Goal: Information Seeking & Learning: Find specific page/section

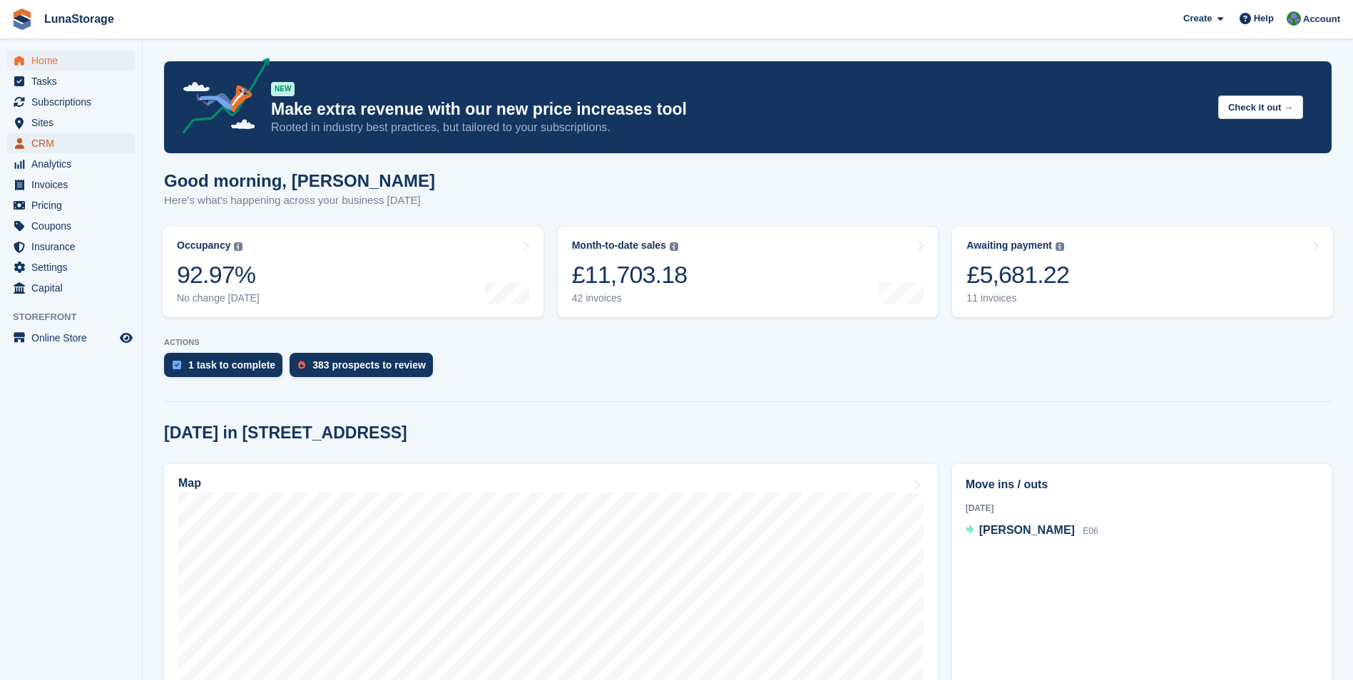
click at [39, 143] on span "CRM" at bounding box center [74, 143] width 86 height 20
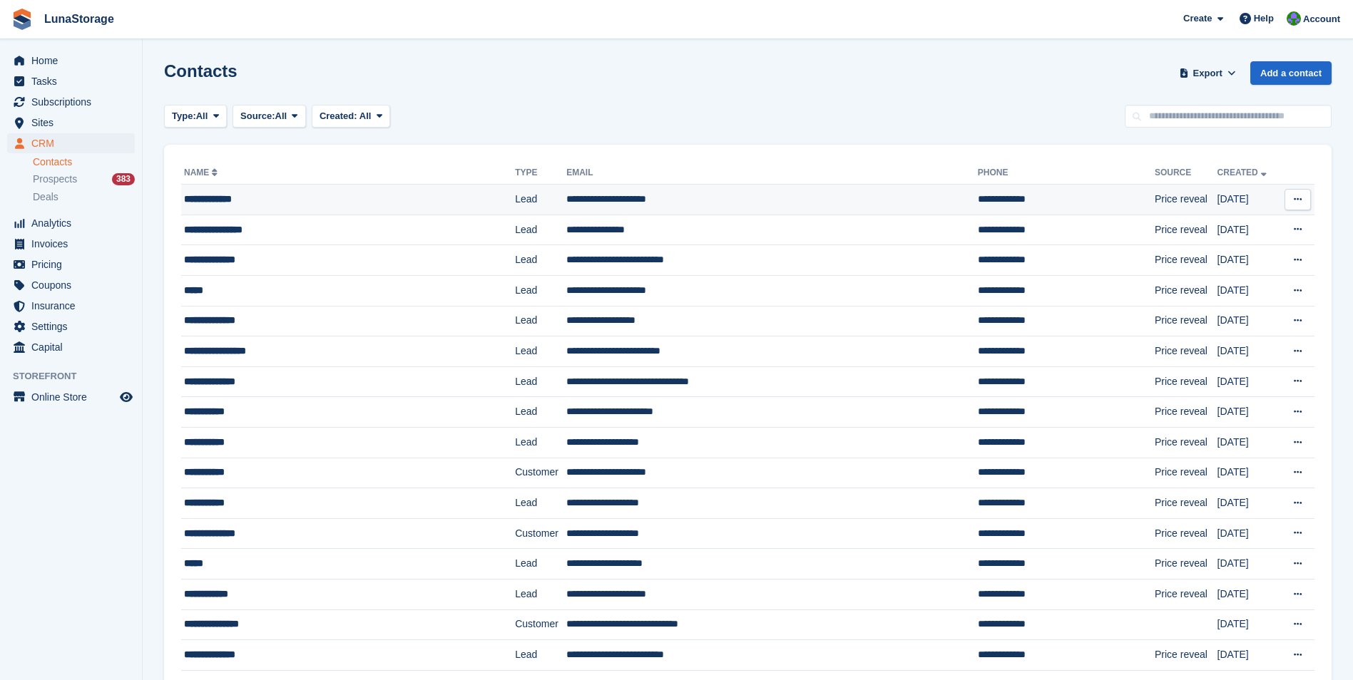
click at [243, 201] on div "**********" at bounding box center [323, 199] width 279 height 15
click at [235, 230] on div "**********" at bounding box center [323, 229] width 279 height 15
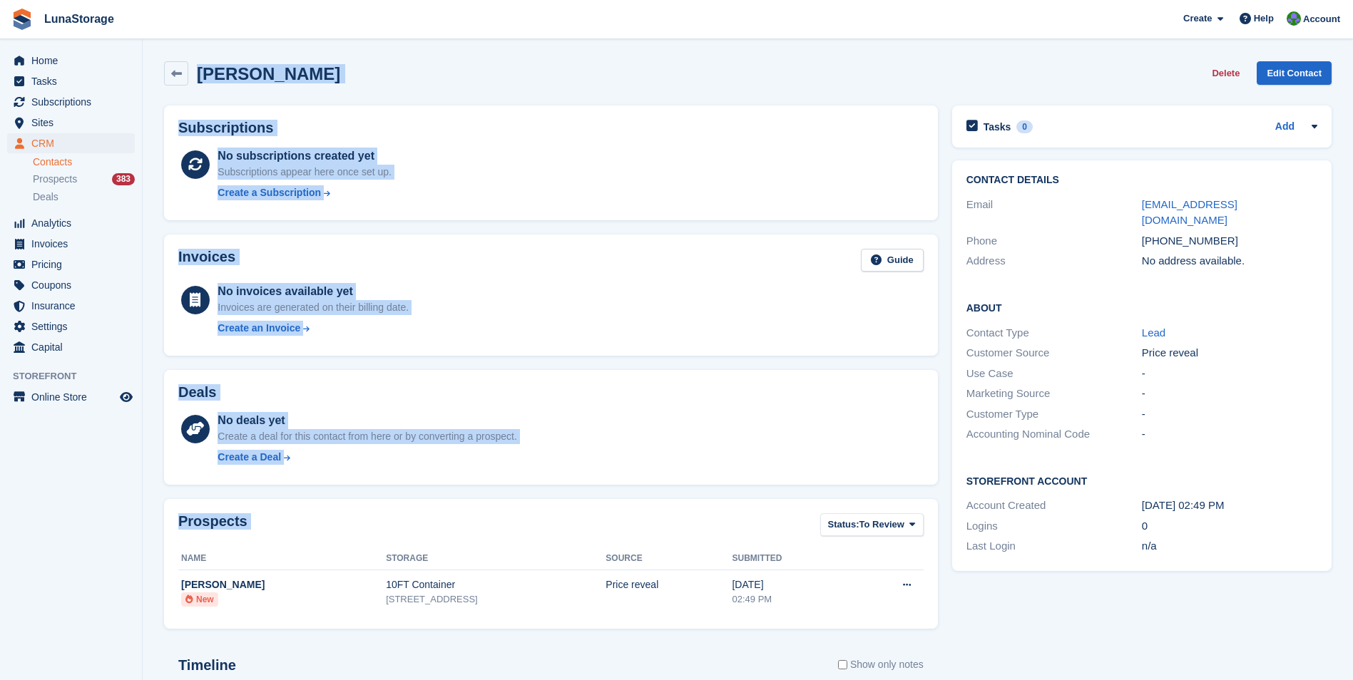
drag, startPoint x: 160, startPoint y: 59, endPoint x: 932, endPoint y: 611, distance: 949.1
click at [932, 611] on div "Zydrunas Banelis Delete Edit Contact Subscriptions No subscriptions created yet…" at bounding box center [747, 474] width 1167 height 841
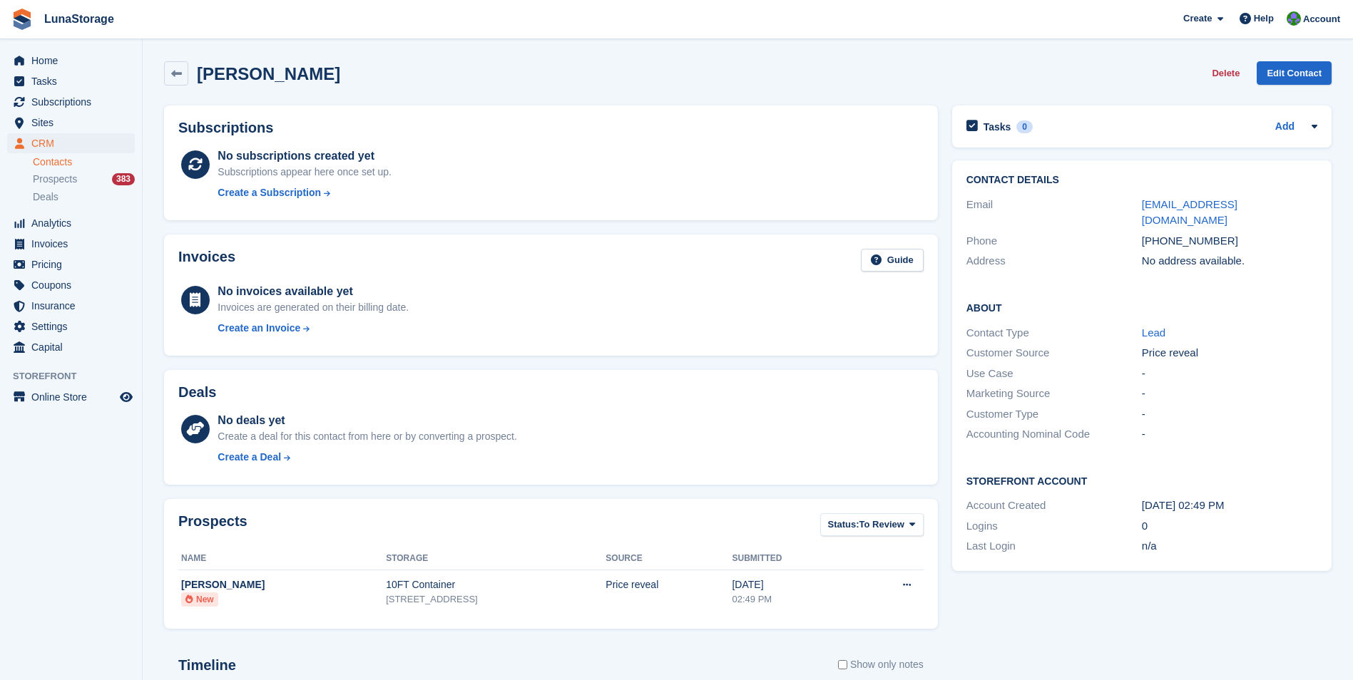
drag, startPoint x: 932, startPoint y: 611, endPoint x: 960, endPoint y: 640, distance: 40.3
click at [960, 640] on div "Tasks 0 Add No tasks related to Zydrunas Banelis Contact Details Email zbanelis…" at bounding box center [1142, 496] width 394 height 796
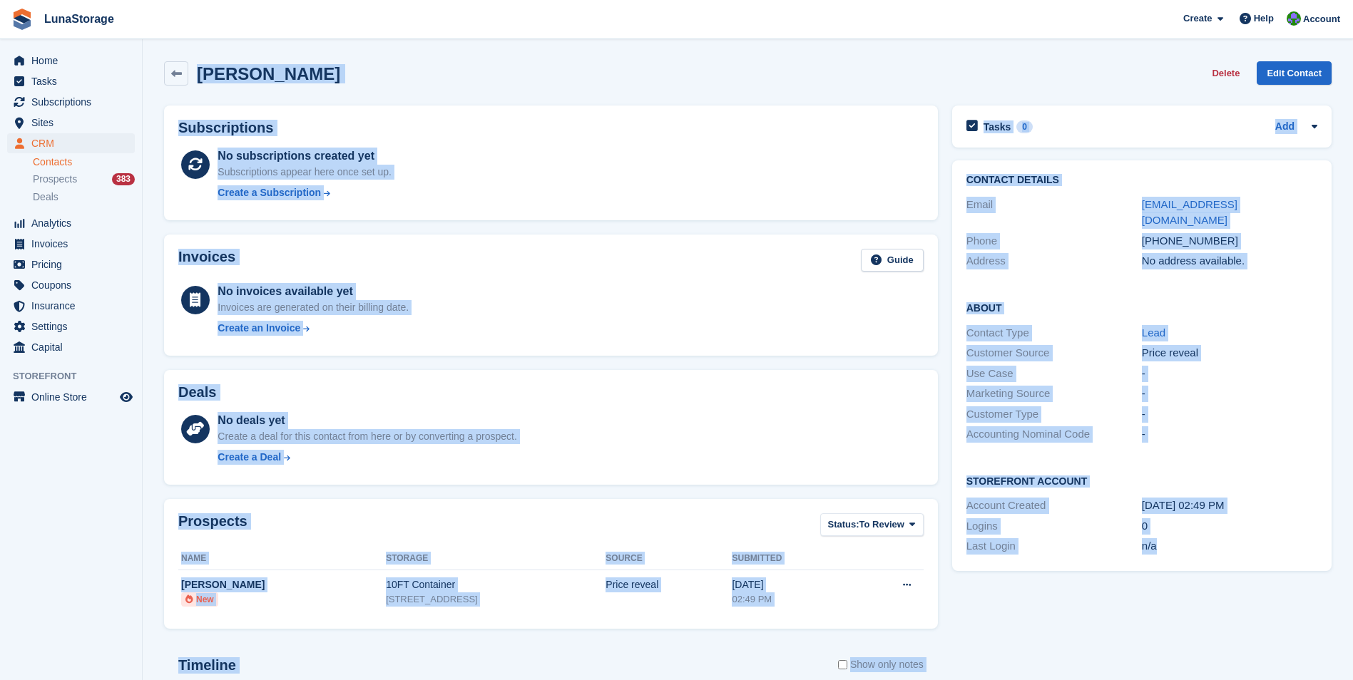
drag, startPoint x: 152, startPoint y: 54, endPoint x: 1203, endPoint y: 553, distance: 1163.4
click at [1203, 553] on section "Zydrunas Banelis Delete Edit Contact Subscriptions No subscriptions created yet…" at bounding box center [748, 454] width 1210 height 908
click at [1203, 552] on div "Storefront Account Account Created 17 Aug, 02:49 PM Logins 0 Last Login n/a" at bounding box center [1141, 515] width 379 height 112
drag, startPoint x: 1203, startPoint y: 552, endPoint x: 162, endPoint y: 41, distance: 1159.4
click at [162, 41] on section "Zydrunas Banelis Delete Edit Contact Subscriptions No subscriptions created yet…" at bounding box center [748, 454] width 1210 height 908
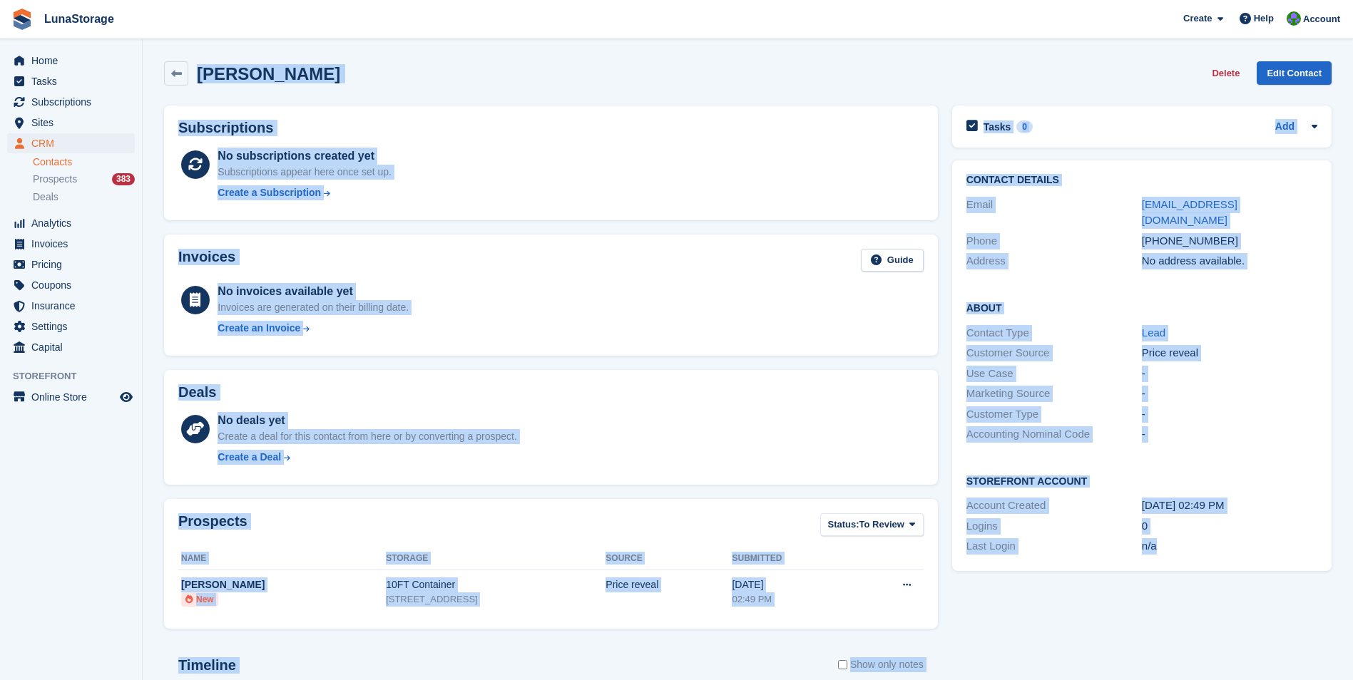
drag, startPoint x: 162, startPoint y: 41, endPoint x: 152, endPoint y: 49, distance: 12.7
click at [152, 49] on section "Zydrunas Banelis Delete Edit Contact Subscriptions No subscriptions created yet…" at bounding box center [748, 454] width 1210 height 908
drag, startPoint x: 152, startPoint y: 49, endPoint x: 1193, endPoint y: 592, distance: 1173.9
click at [1193, 592] on section "Zydrunas Banelis Delete Edit Contact Subscriptions No subscriptions created yet…" at bounding box center [748, 454] width 1210 height 908
drag, startPoint x: 1193, startPoint y: 592, endPoint x: 1183, endPoint y: 558, distance: 35.6
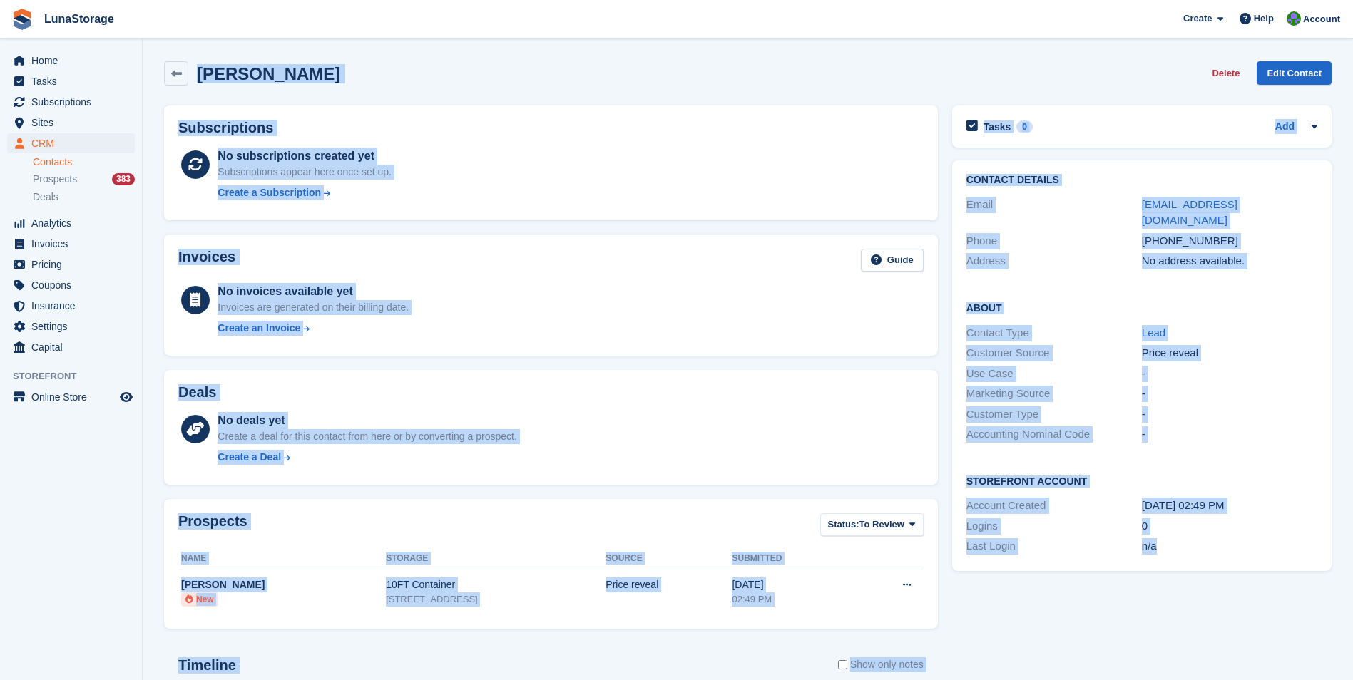
click at [1183, 558] on div "Contact Details Email zbanelis@sky.com Phone +447852883664 Address No address a…" at bounding box center [1142, 365] width 394 height 425
drag, startPoint x: 1262, startPoint y: 550, endPoint x: 158, endPoint y: 40, distance: 1216.1
click at [158, 40] on section "Zydrunas Banelis Delete Edit Contact Subscriptions No subscriptions created yet…" at bounding box center [748, 454] width 1210 height 908
drag, startPoint x: 158, startPoint y: 40, endPoint x: 149, endPoint y: 62, distance: 24.0
click at [149, 62] on section "Zydrunas Banelis Delete Edit Contact Subscriptions No subscriptions created yet…" at bounding box center [748, 454] width 1210 height 908
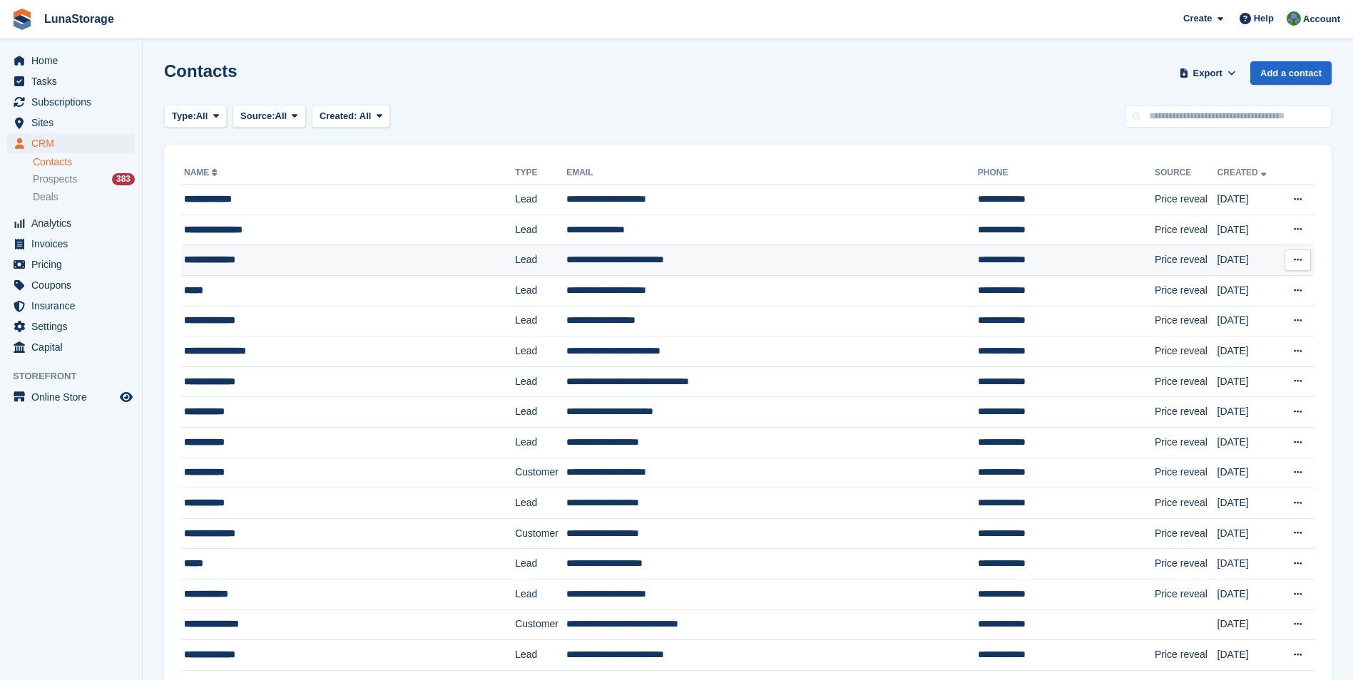
click at [235, 263] on div "**********" at bounding box center [323, 259] width 279 height 15
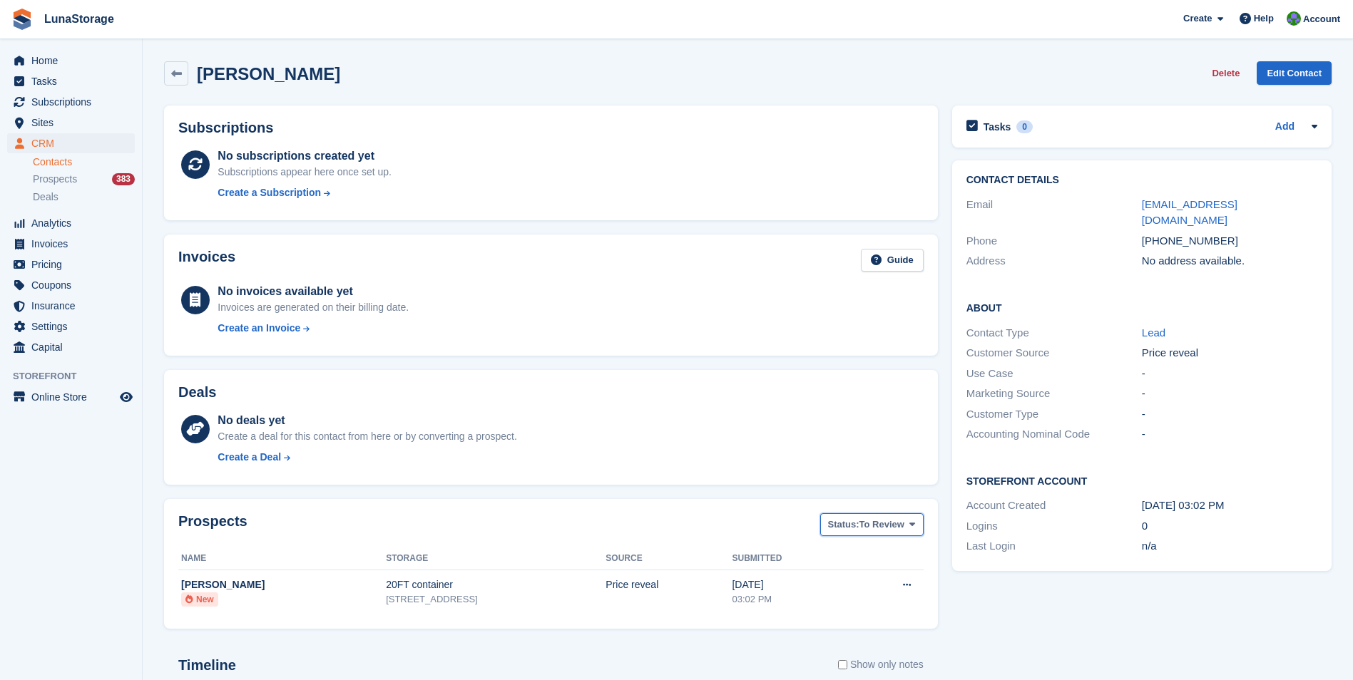
click at [866, 527] on span "To Review" at bounding box center [881, 525] width 45 height 14
click at [1025, 611] on div "Tasks 0 Add No tasks related to Shane Townsend Contact Details Email shanemjtow…" at bounding box center [1142, 496] width 394 height 796
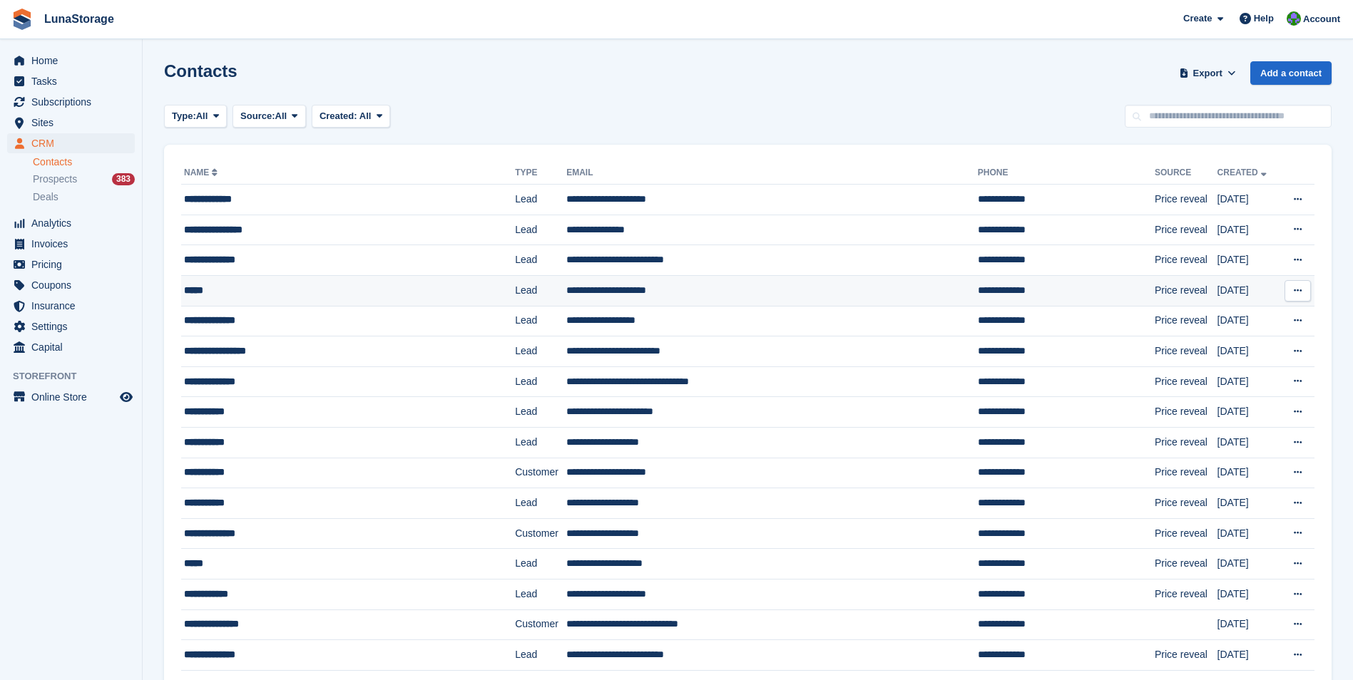
click at [205, 284] on div "*****" at bounding box center [323, 290] width 279 height 15
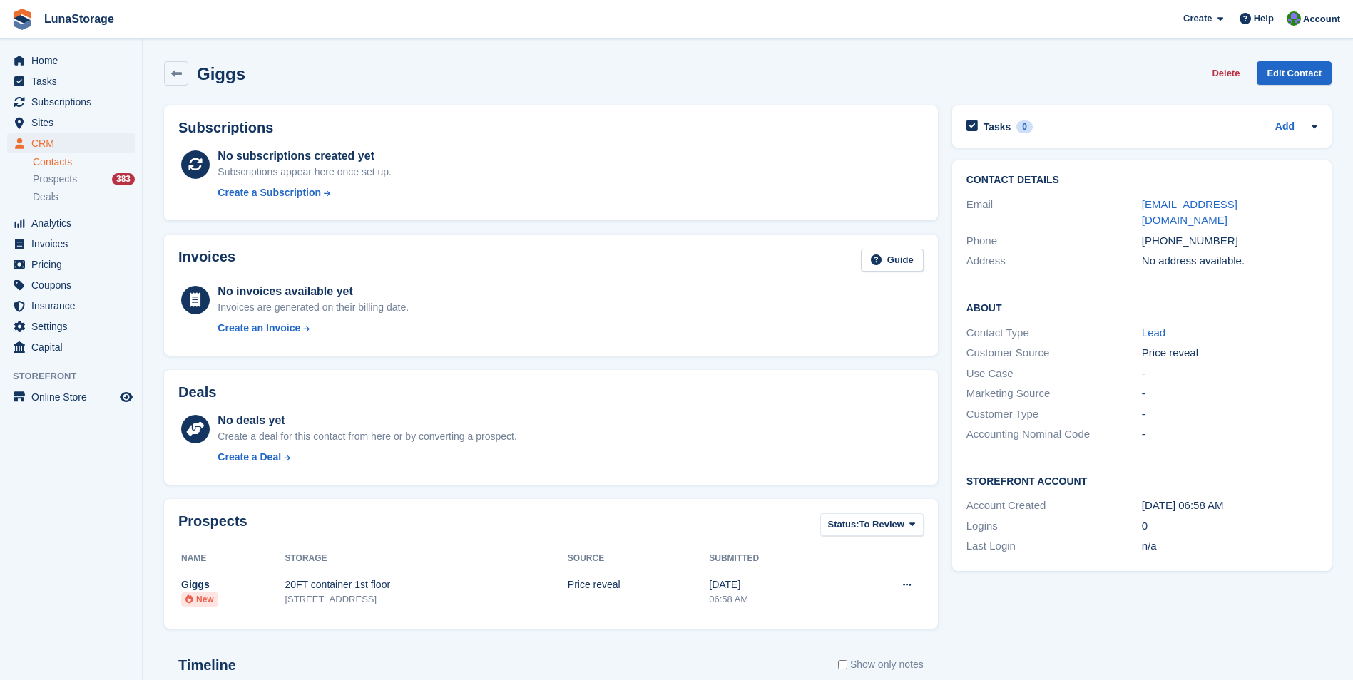
click at [1053, 588] on div "Tasks 0 Add No tasks related to Giggs Contact Details Email [EMAIL_ADDRESS][DOM…" at bounding box center [1142, 496] width 394 height 796
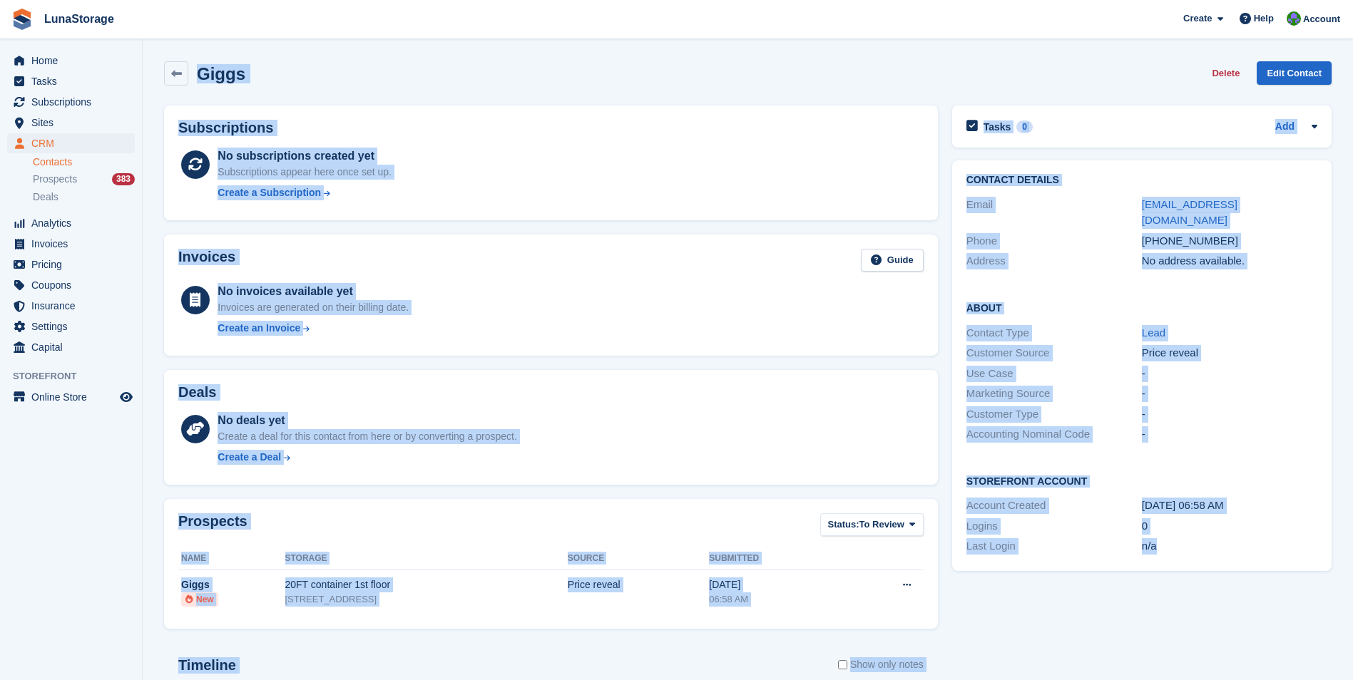
drag, startPoint x: 156, startPoint y: 51, endPoint x: 1207, endPoint y: 576, distance: 1174.7
click at [1207, 576] on section "Giggs Delete Edit Contact Subscriptions No subscriptions created yet Subscripti…" at bounding box center [748, 454] width 1210 height 908
drag, startPoint x: 1207, startPoint y: 576, endPoint x: 1184, endPoint y: 629, distance: 57.8
click at [1184, 629] on div "Tasks 0 Add No tasks related to Giggs Contact Details Email giggs_85@hotmail.co…" at bounding box center [1142, 496] width 394 height 796
drag, startPoint x: 1184, startPoint y: 629, endPoint x: 179, endPoint y: 43, distance: 1163.1
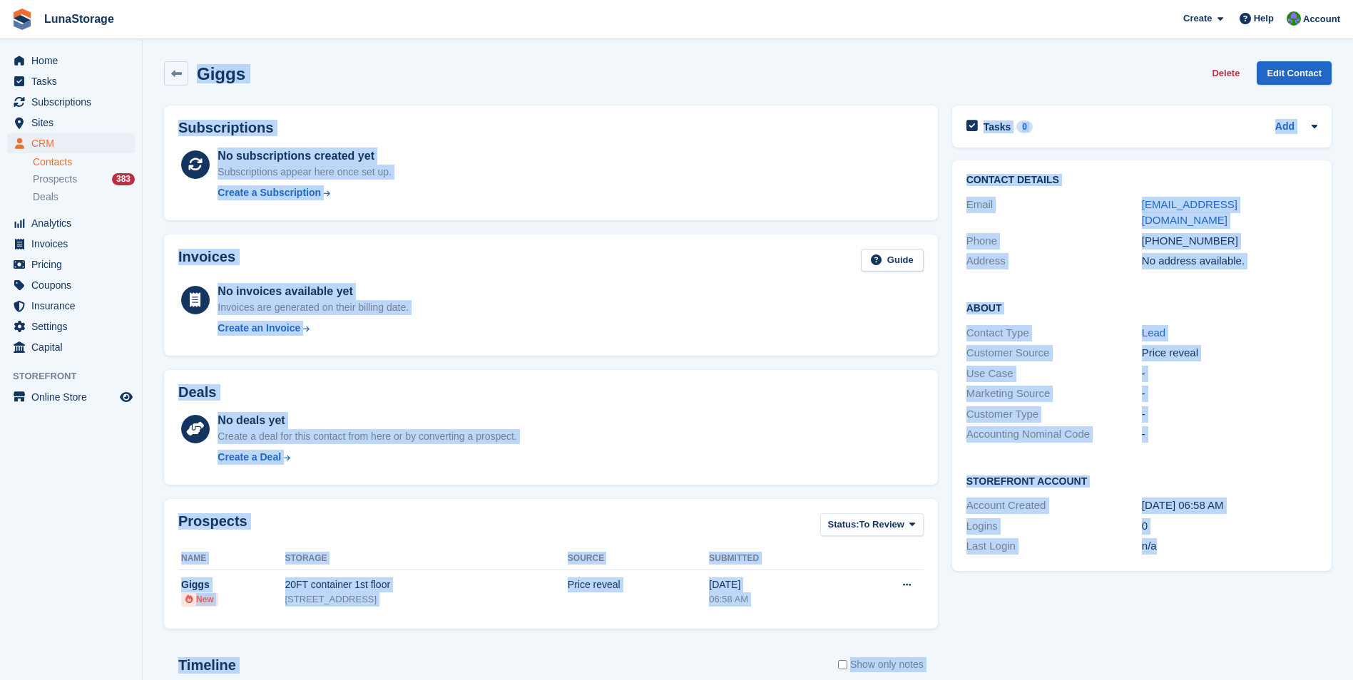
click at [179, 43] on section "Giggs Delete Edit Contact Subscriptions No subscriptions created yet Subscripti…" at bounding box center [748, 454] width 1210 height 908
drag, startPoint x: 179, startPoint y: 43, endPoint x: 153, endPoint y: 46, distance: 25.9
click at [153, 46] on section "Giggs Delete Edit Contact Subscriptions No subscriptions created yet Subscripti…" at bounding box center [748, 454] width 1210 height 908
drag, startPoint x: 153, startPoint y: 46, endPoint x: 1251, endPoint y: 590, distance: 1224.7
click at [1251, 590] on section "Giggs Delete Edit Contact Subscriptions No subscriptions created yet Subscripti…" at bounding box center [748, 454] width 1210 height 908
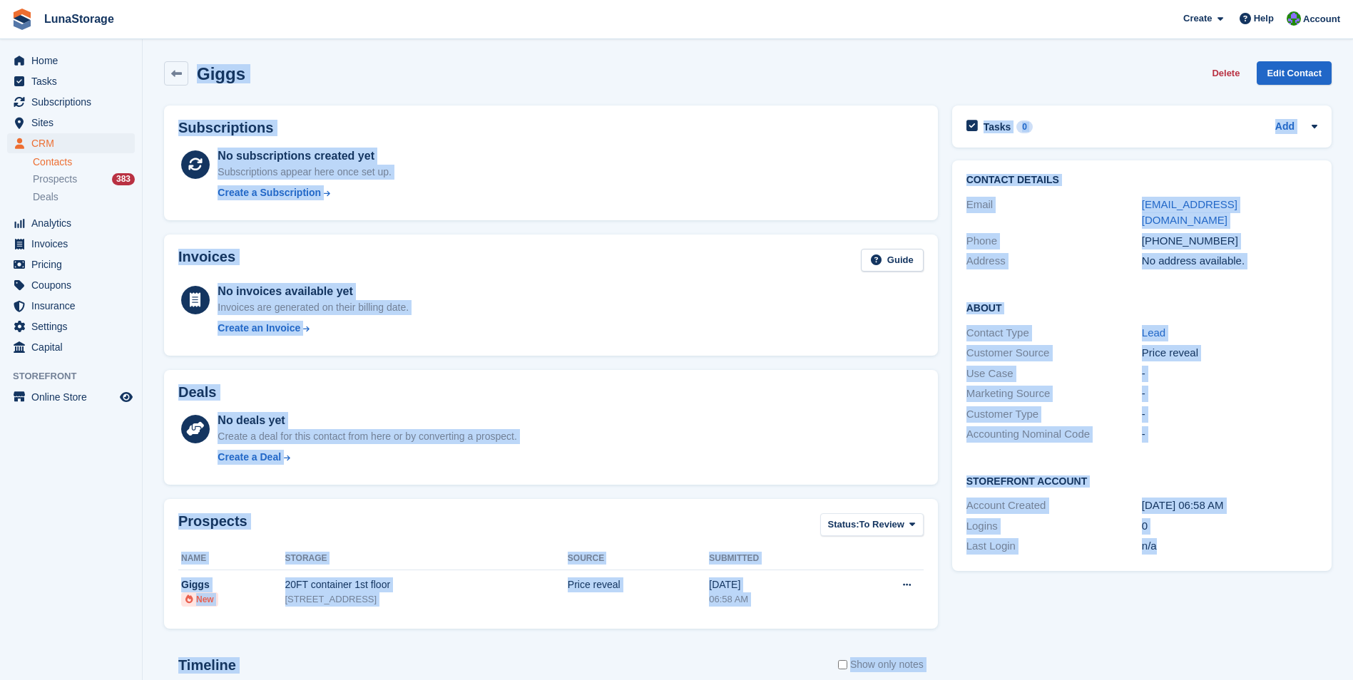
drag, startPoint x: 1251, startPoint y: 590, endPoint x: 1246, endPoint y: 636, distance: 45.8
click at [1246, 636] on div "Tasks 0 Add No tasks related to Giggs Contact Details Email giggs_85@hotmail.co…" at bounding box center [1142, 496] width 394 height 796
drag, startPoint x: 1246, startPoint y: 636, endPoint x: 156, endPoint y: 75, distance: 1226.1
click at [156, 75] on section "Giggs Delete Edit Contact Subscriptions No subscriptions created yet Subscripti…" at bounding box center [748, 454] width 1210 height 908
drag, startPoint x: 156, startPoint y: 75, endPoint x: 153, endPoint y: 58, distance: 17.5
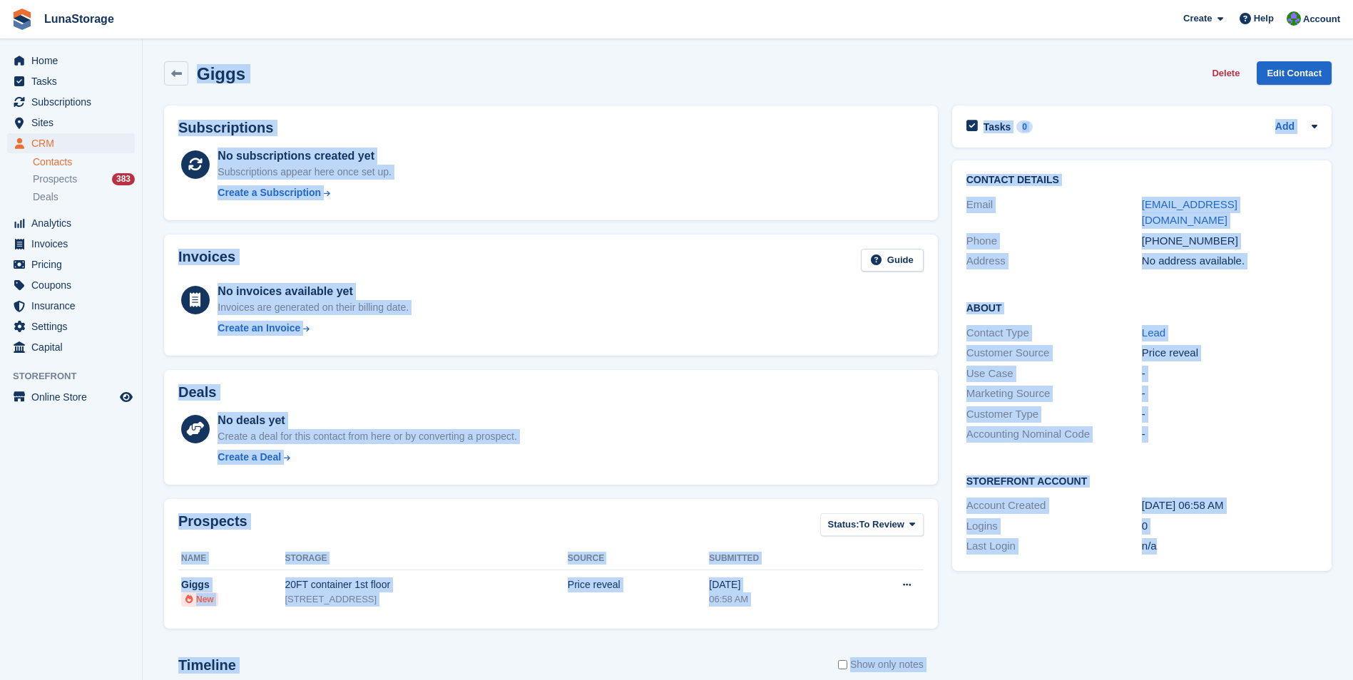
click at [153, 58] on section "Giggs Delete Edit Contact Subscriptions No subscriptions created yet Subscripti…" at bounding box center [748, 454] width 1210 height 908
drag, startPoint x: 153, startPoint y: 58, endPoint x: 1191, endPoint y: 622, distance: 1181.4
click at [1191, 622] on section "Giggs Delete Edit Contact Subscriptions No subscriptions created yet Subscripti…" at bounding box center [748, 454] width 1210 height 908
click at [1192, 621] on div "Tasks 0 Add No tasks related to Giggs Contact Details Email giggs_85@hotmail.co…" at bounding box center [1142, 496] width 394 height 796
click at [1170, 580] on div "Tasks 0 Add No tasks related to Giggs Contact Details Email giggs_85@hotmail.co…" at bounding box center [1142, 496] width 394 height 796
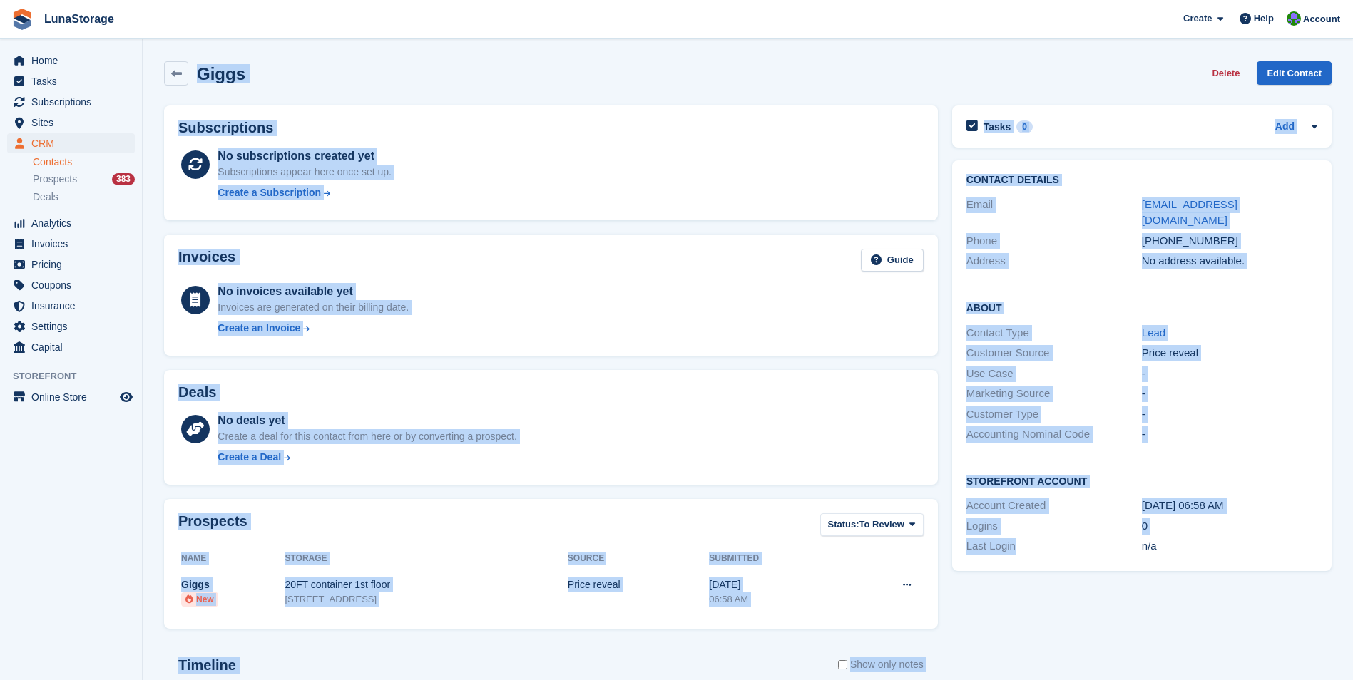
drag, startPoint x: 156, startPoint y: 51, endPoint x: 1112, endPoint y: 630, distance: 1117.7
click at [1112, 630] on section "Giggs Delete Edit Contact Subscriptions No subscriptions created yet Subscripti…" at bounding box center [748, 454] width 1210 height 908
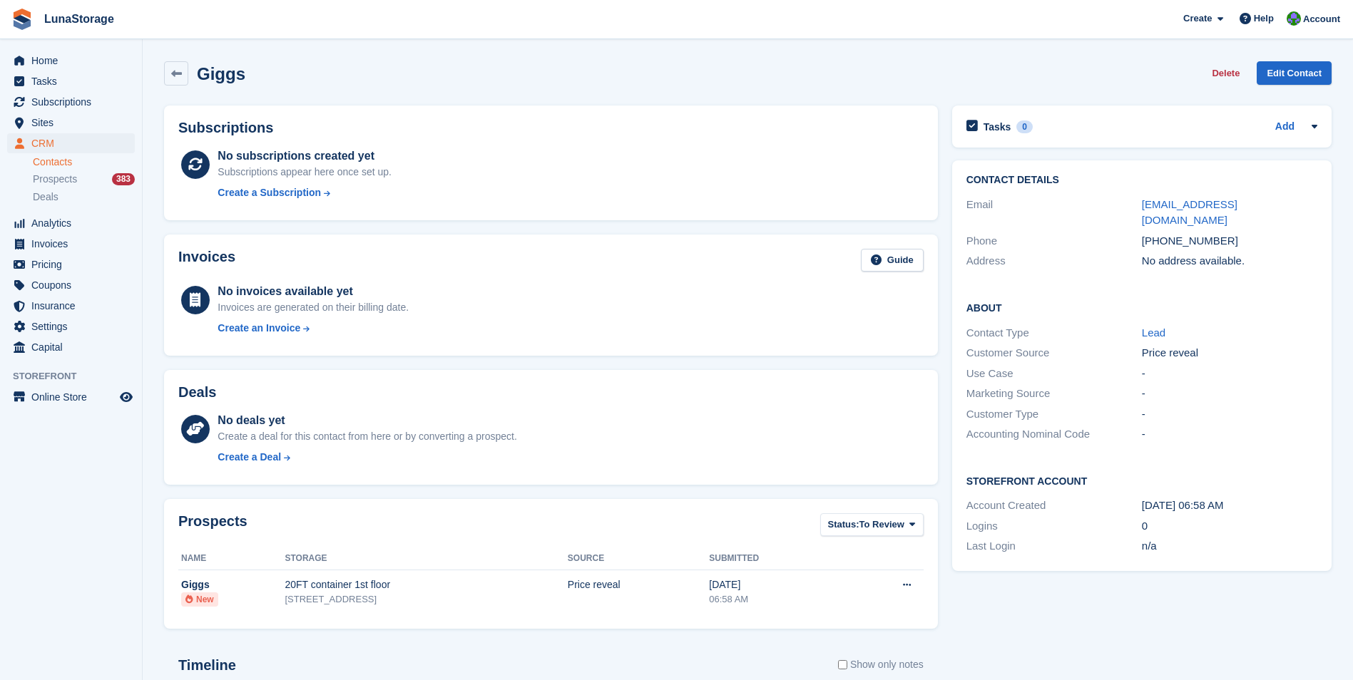
click at [1246, 639] on div "Tasks 0 Add No tasks related to Giggs Contact Details Email giggs_85@hotmail.co…" at bounding box center [1142, 496] width 394 height 796
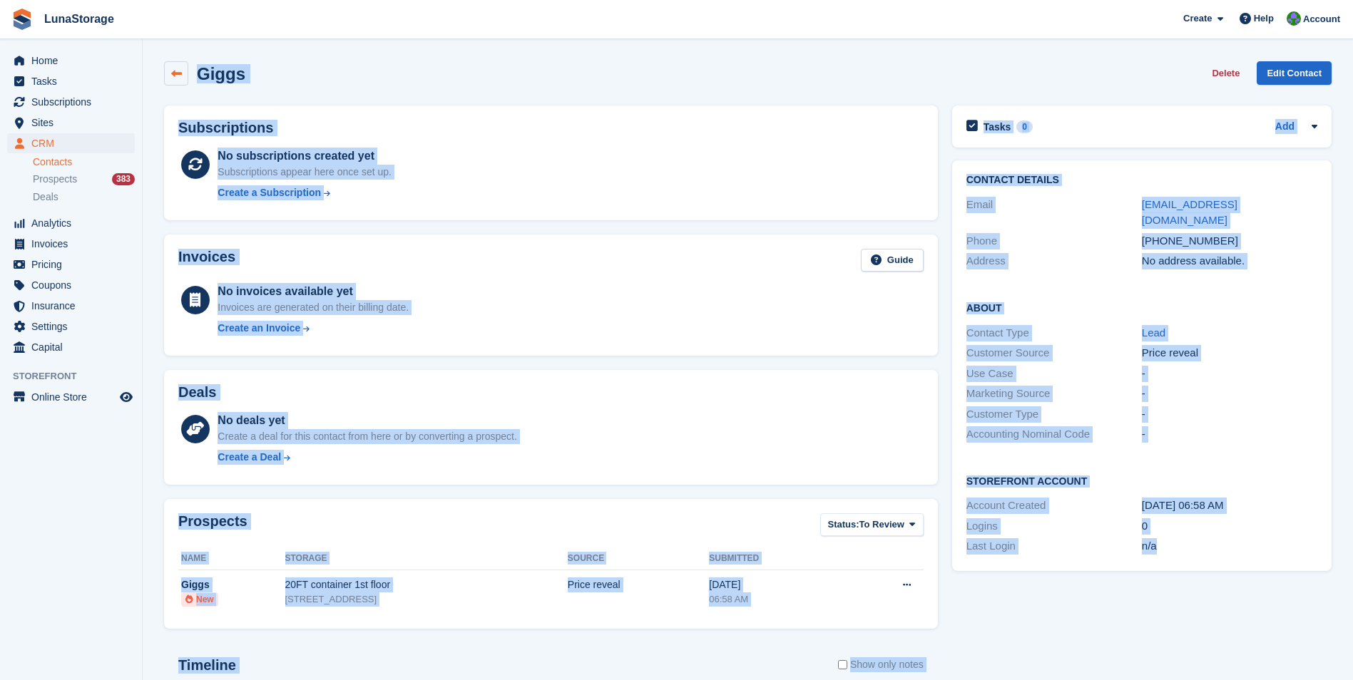
drag, startPoint x: 1246, startPoint y: 639, endPoint x: 180, endPoint y: 61, distance: 1212.3
click at [180, 61] on div "Giggs Delete Edit Contact Subscriptions No subscriptions created yet Subscripti…" at bounding box center [747, 474] width 1167 height 841
drag, startPoint x: 180, startPoint y: 61, endPoint x: 153, endPoint y: 47, distance: 30.6
click at [153, 47] on section "Giggs Delete Edit Contact Subscriptions No subscriptions created yet Subscripti…" at bounding box center [748, 454] width 1210 height 908
drag, startPoint x: 153, startPoint y: 47, endPoint x: 1156, endPoint y: 614, distance: 1152.9
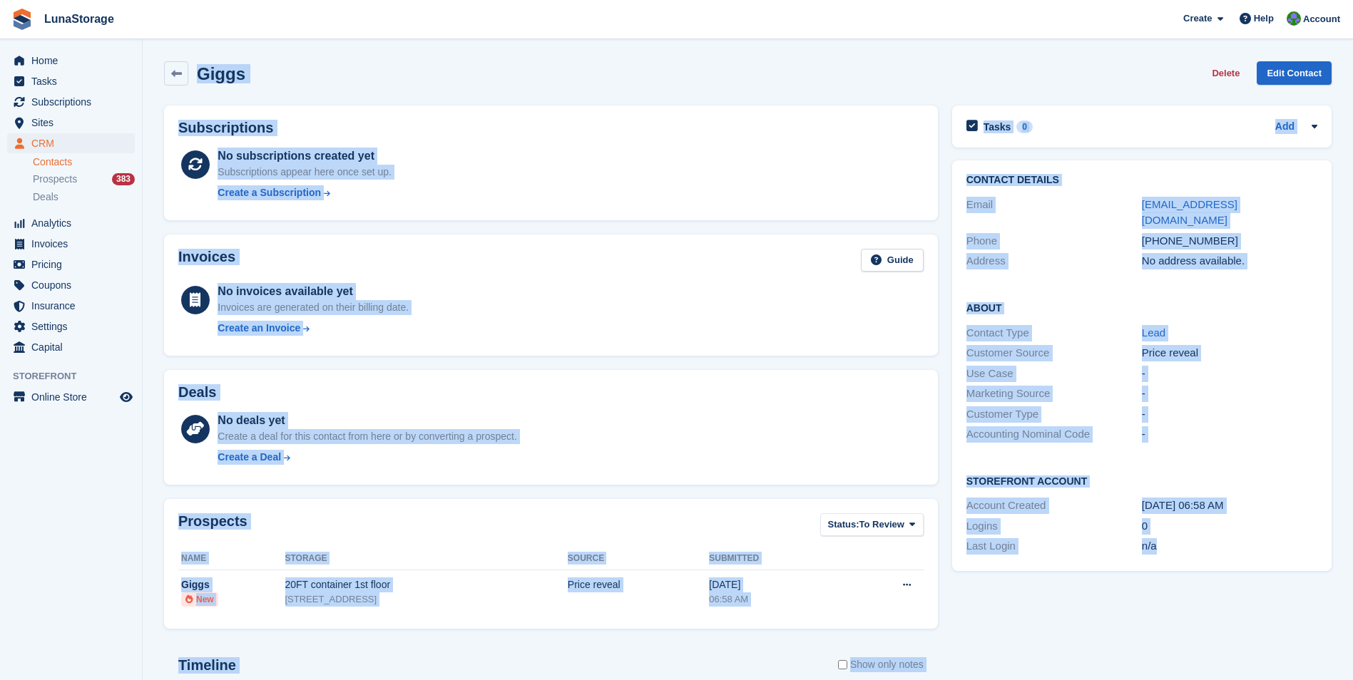
click at [1156, 614] on section "Giggs Delete Edit Contact Subscriptions No subscriptions created yet Subscripti…" at bounding box center [748, 454] width 1210 height 908
drag, startPoint x: 1156, startPoint y: 614, endPoint x: 1216, endPoint y: 655, distance: 71.8
click at [1216, 655] on div "Tasks 0 Add No tasks related to Giggs Contact Details Email giggs_85@hotmail.co…" at bounding box center [1142, 496] width 394 height 796
drag, startPoint x: 1216, startPoint y: 655, endPoint x: 151, endPoint y: 51, distance: 1223.5
click at [151, 51] on section "Giggs Delete Edit Contact Subscriptions No subscriptions created yet Subscripti…" at bounding box center [748, 454] width 1210 height 908
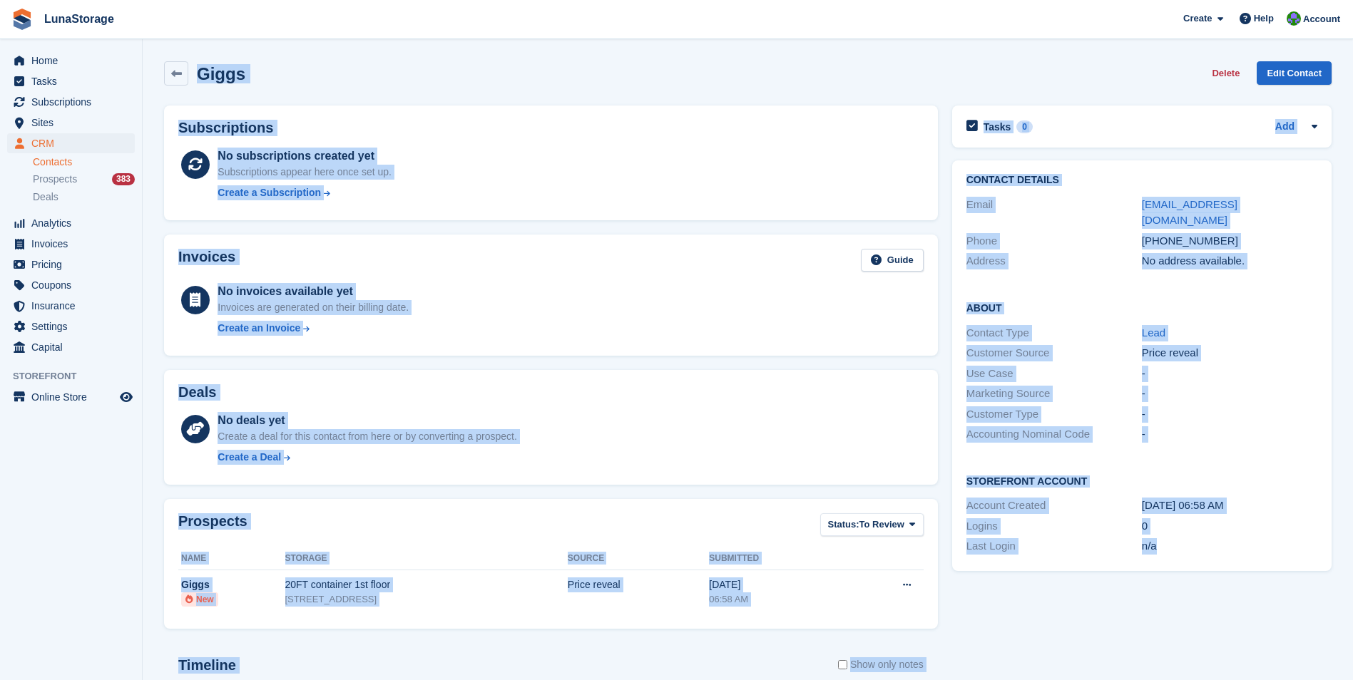
click at [151, 51] on section "Giggs Delete Edit Contact Subscriptions No subscriptions created yet Subscripti…" at bounding box center [748, 454] width 1210 height 908
drag, startPoint x: 151, startPoint y: 51, endPoint x: 1295, endPoint y: 614, distance: 1274.5
click at [1295, 614] on section "Giggs Delete Edit Contact Subscriptions No subscriptions created yet Subscripti…" at bounding box center [748, 454] width 1210 height 908
drag, startPoint x: 1295, startPoint y: 614, endPoint x: 1283, endPoint y: 665, distance: 51.9
click at [1283, 665] on div "Tasks 0 Add No tasks related to Giggs Contact Details Email giggs_85@hotmail.co…" at bounding box center [1142, 496] width 394 height 796
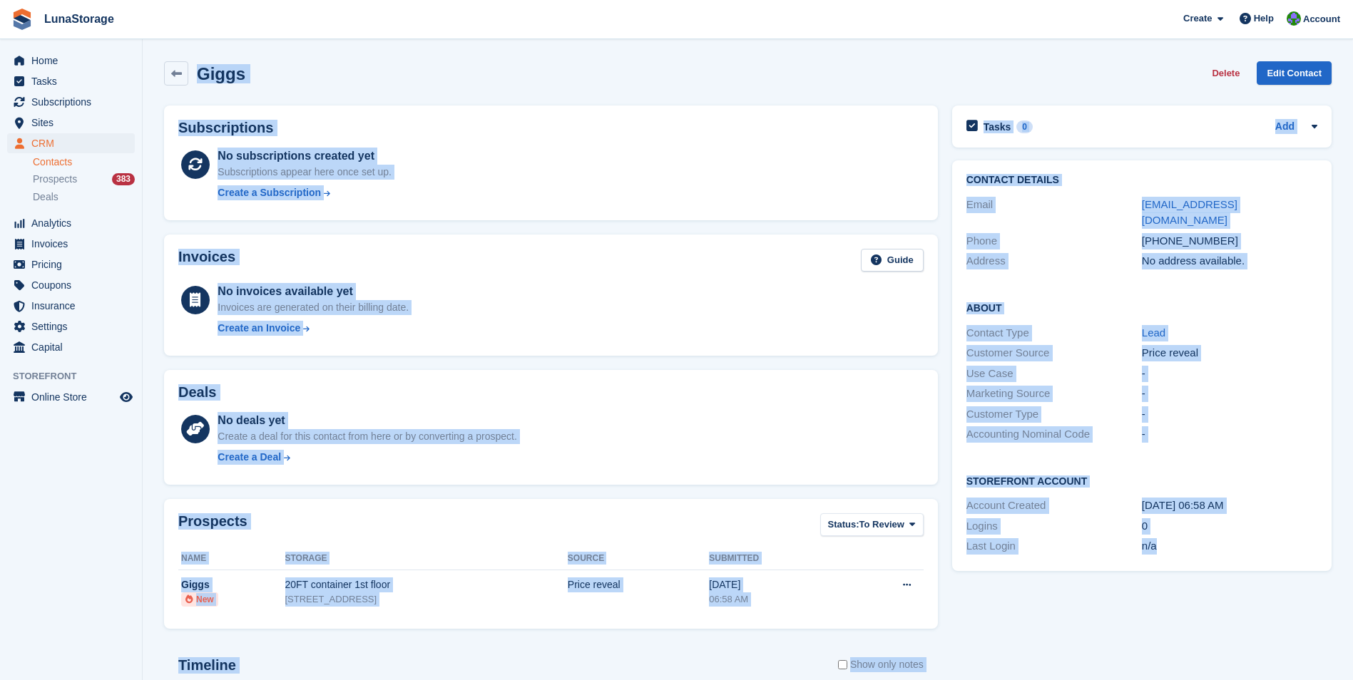
drag, startPoint x: 1283, startPoint y: 665, endPoint x: 179, endPoint y: 52, distance: 1262.9
click at [179, 52] on section "Giggs Delete Edit Contact Subscriptions No subscriptions created yet Subscripti…" at bounding box center [748, 454] width 1210 height 908
drag, startPoint x: 179, startPoint y: 52, endPoint x: 150, endPoint y: 41, distance: 30.7
click at [150, 41] on section "Giggs Delete Edit Contact Subscriptions No subscriptions created yet Subscripti…" at bounding box center [748, 454] width 1210 height 908
drag, startPoint x: 150, startPoint y: 41, endPoint x: 1244, endPoint y: 582, distance: 1220.3
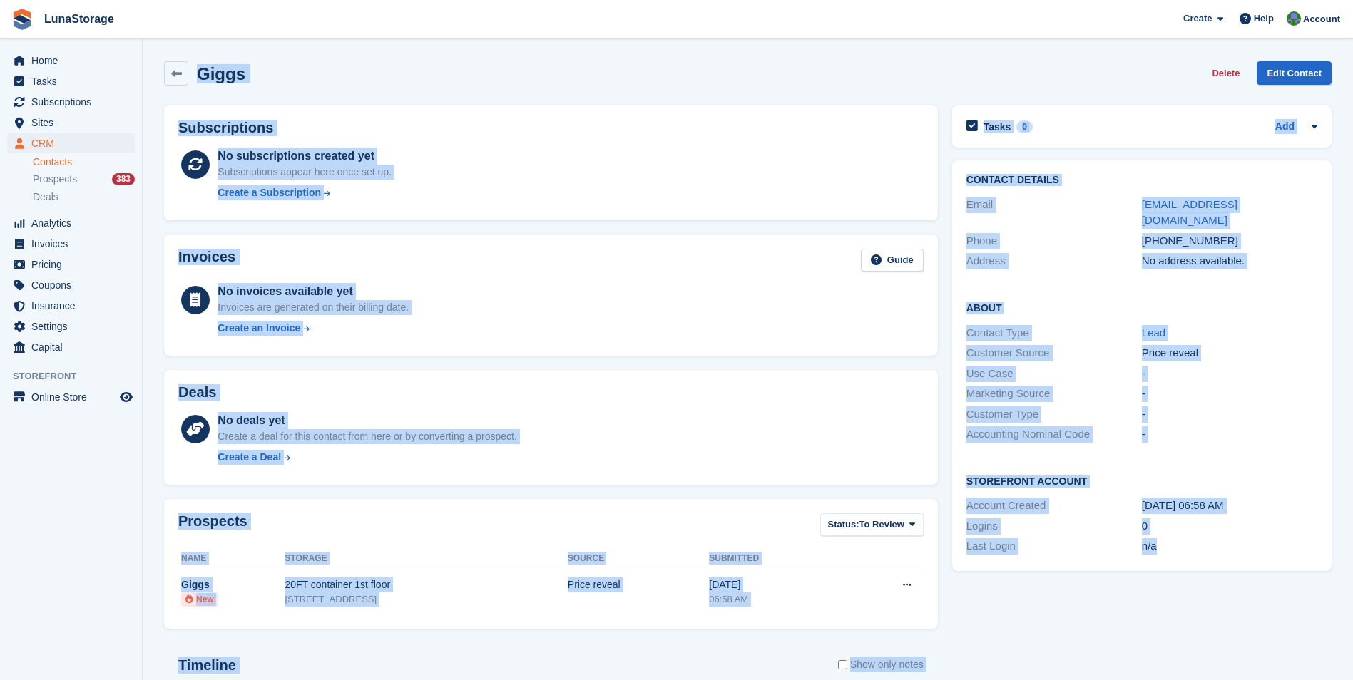
click at [1244, 582] on section "Giggs Delete Edit Contact Subscriptions No subscriptions created yet Subscripti…" at bounding box center [748, 454] width 1210 height 908
drag, startPoint x: 1244, startPoint y: 582, endPoint x: 1273, endPoint y: 632, distance: 57.5
click at [1273, 632] on div "Tasks 0 Add No tasks related to Giggs Contact Details Email giggs_85@hotmail.co…" at bounding box center [1142, 496] width 394 height 796
drag, startPoint x: 1273, startPoint y: 632, endPoint x: 155, endPoint y: 68, distance: 1251.8
click at [155, 68] on section "Giggs Delete Edit Contact Subscriptions No subscriptions created yet Subscripti…" at bounding box center [748, 454] width 1210 height 908
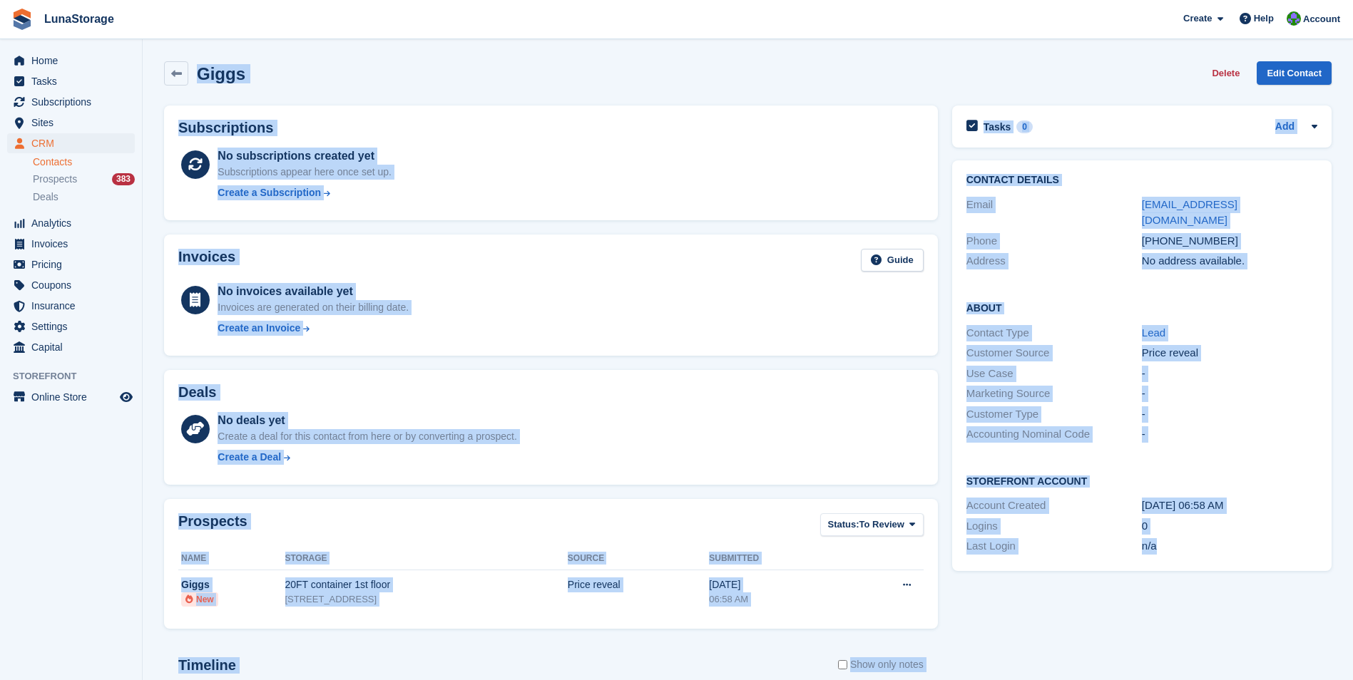
drag, startPoint x: 155, startPoint y: 68, endPoint x: 148, endPoint y: 51, distance: 18.3
click at [148, 51] on section "Giggs Delete Edit Contact Subscriptions No subscriptions created yet Subscripti…" at bounding box center [748, 454] width 1210 height 908
drag, startPoint x: 148, startPoint y: 51, endPoint x: 1243, endPoint y: 617, distance: 1232.8
click at [1243, 617] on section "Giggs Delete Edit Contact Subscriptions No subscriptions created yet Subscripti…" at bounding box center [748, 454] width 1210 height 908
drag, startPoint x: 1243, startPoint y: 617, endPoint x: 1300, endPoint y: 639, distance: 60.9
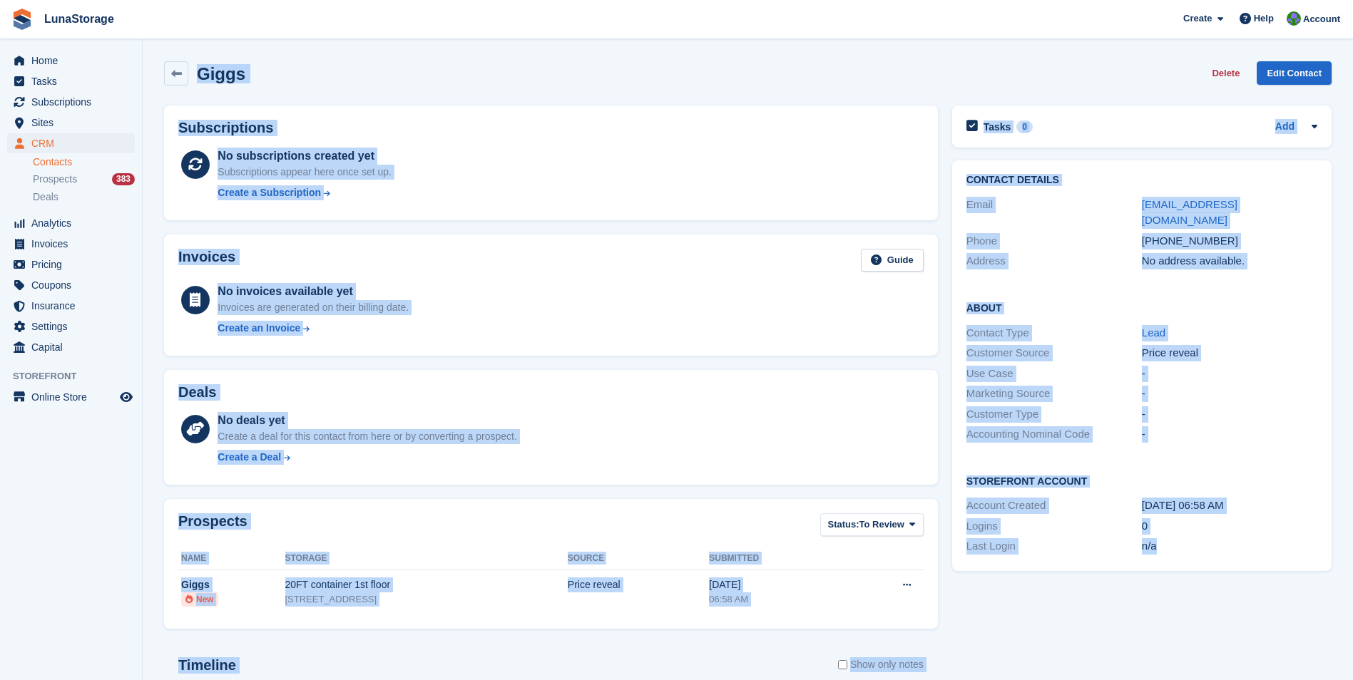
click at [1300, 639] on div "Tasks 0 Add No tasks related to Giggs Contact Details Email giggs_85@hotmail.co…" at bounding box center [1142, 496] width 394 height 796
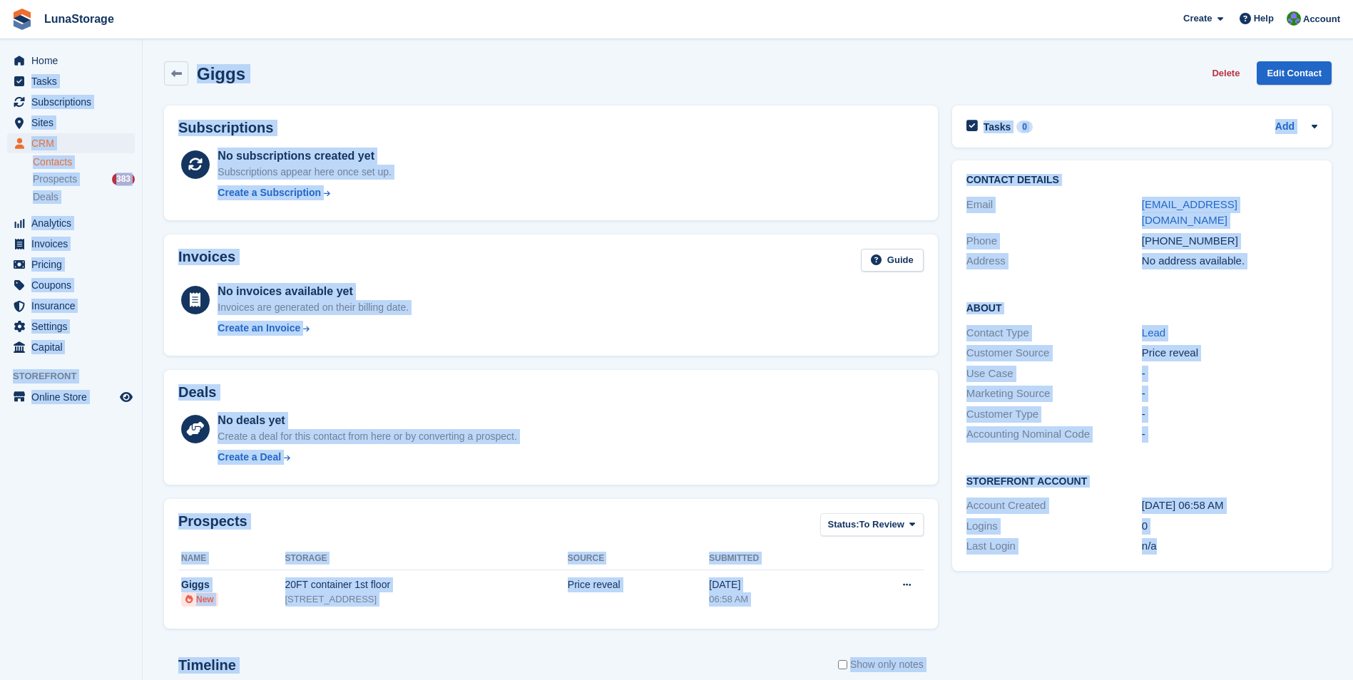
drag, startPoint x: 1300, startPoint y: 639, endPoint x: 141, endPoint y: 64, distance: 1293.9
click at [141, 64] on div "Home Tasks Subscriptions Subscriptions Subscriptions Price increases NEW Price …" at bounding box center [676, 454] width 1353 height 908
drag, startPoint x: 141, startPoint y: 64, endPoint x: 148, endPoint y: 57, distance: 9.6
click at [148, 57] on section "Giggs Delete Edit Contact Subscriptions No subscriptions created yet Subscripti…" at bounding box center [748, 454] width 1210 height 908
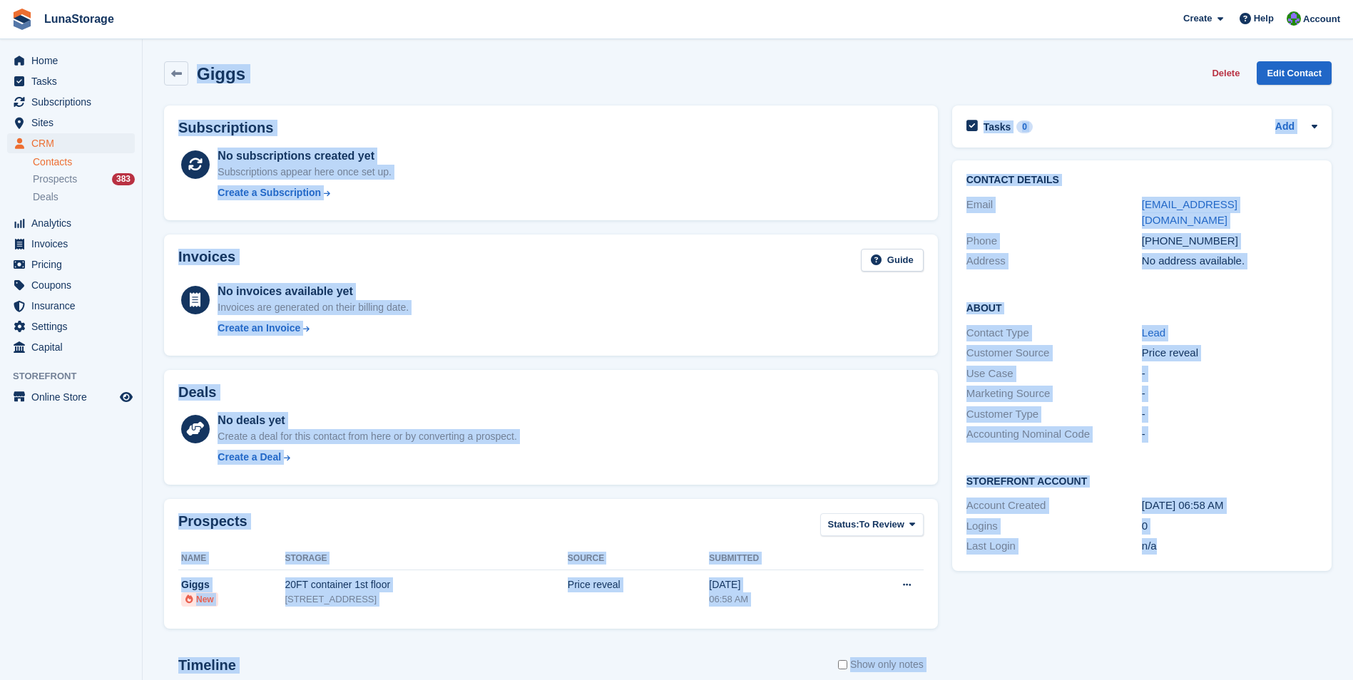
drag, startPoint x: 148, startPoint y: 57, endPoint x: 1228, endPoint y: 612, distance: 1214.6
click at [1228, 612] on section "Giggs Delete Edit Contact Subscriptions No subscriptions created yet Subscripti…" at bounding box center [748, 454] width 1210 height 908
drag, startPoint x: 1228, startPoint y: 612, endPoint x: 1285, endPoint y: 655, distance: 71.3
click at [1285, 655] on div "Tasks 0 Add No tasks related to Giggs Contact Details Email giggs_85@hotmail.co…" at bounding box center [1142, 496] width 394 height 796
drag, startPoint x: 1285, startPoint y: 655, endPoint x: 208, endPoint y: 52, distance: 1234.1
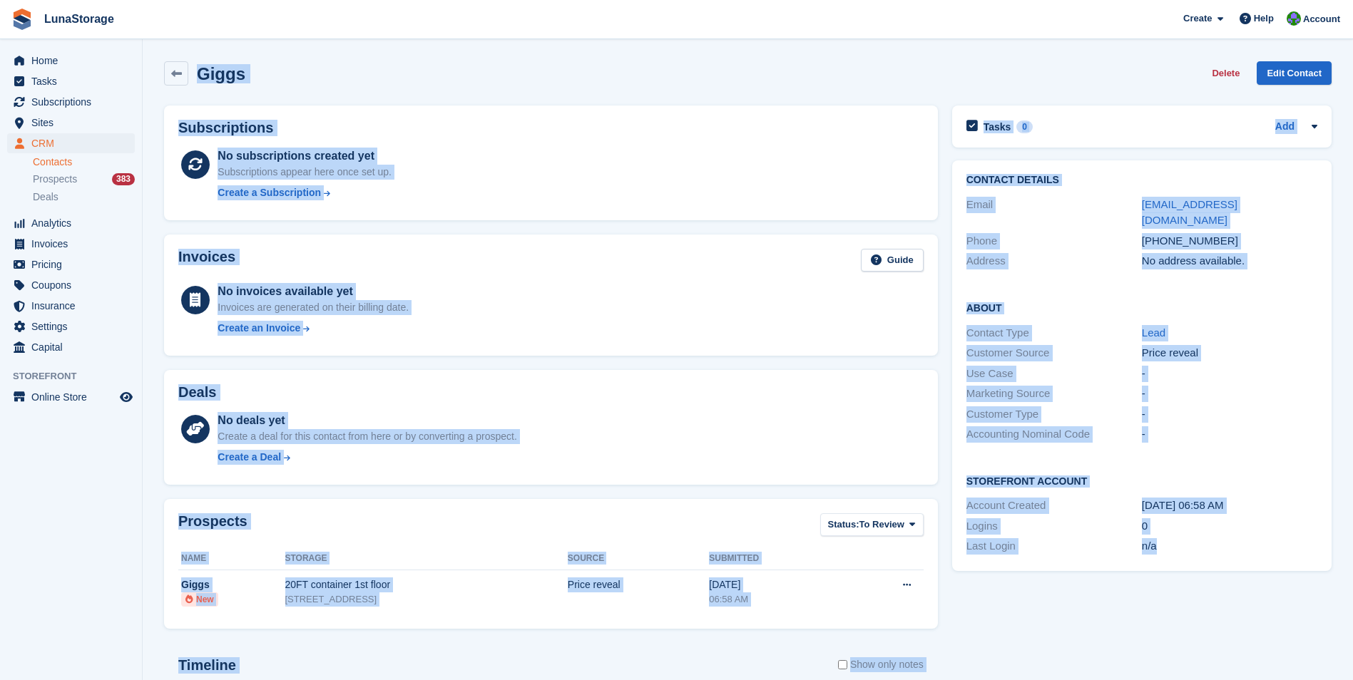
click at [208, 52] on section "Giggs Delete Edit Contact Subscriptions No subscriptions created yet Subscripti…" at bounding box center [748, 454] width 1210 height 908
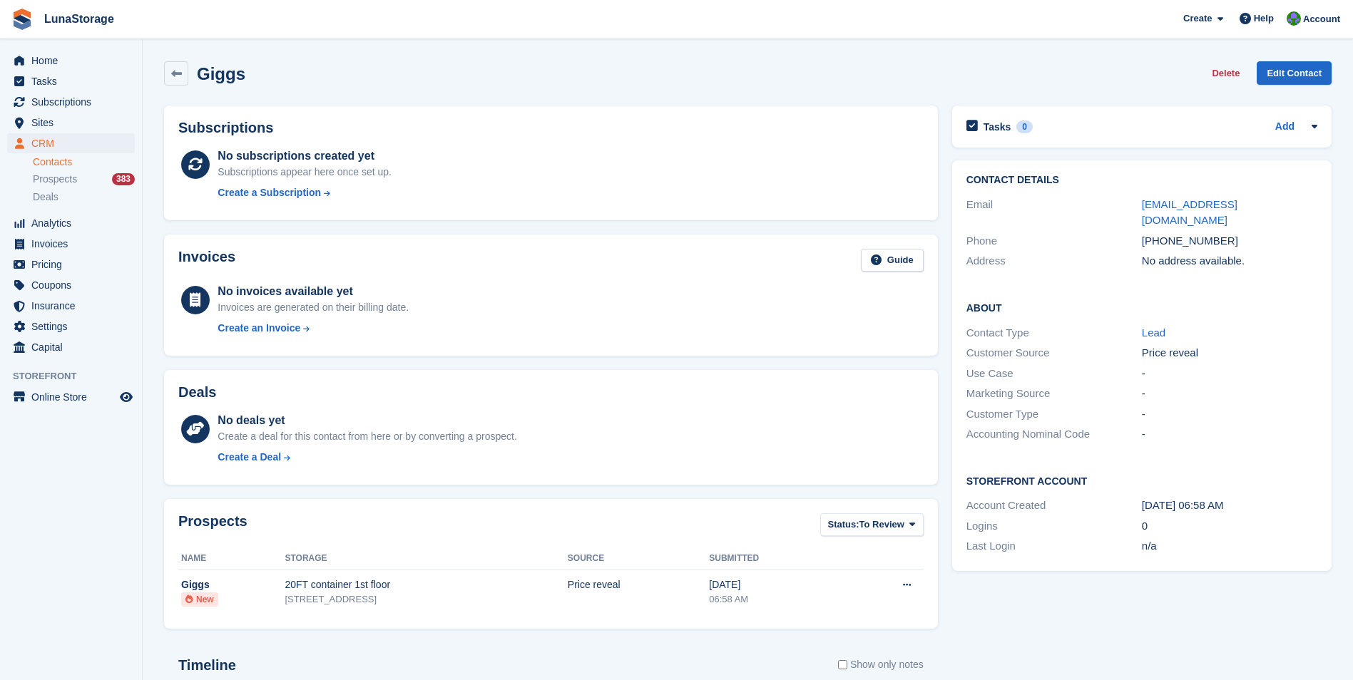
drag
click at [152, 48] on section "Giggs Delete Edit Contact Subscriptions No subscriptions created yet Subscripti…" at bounding box center [748, 454] width 1210 height 908
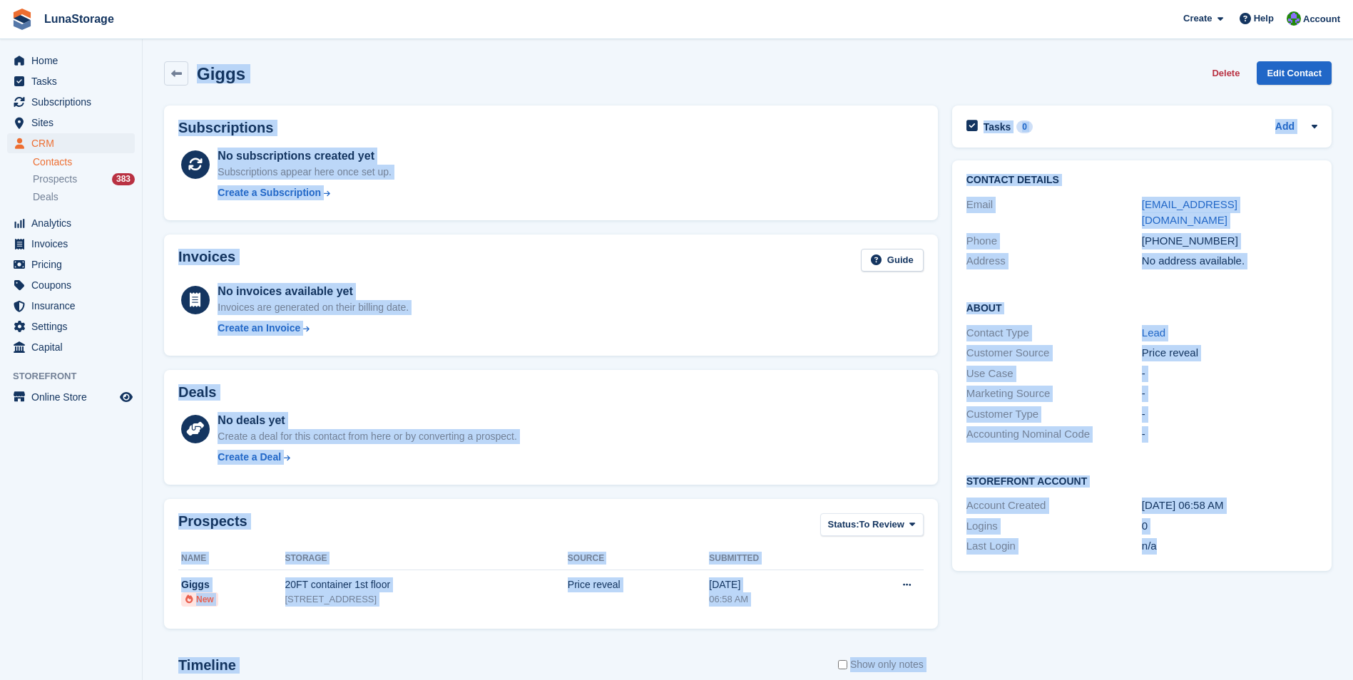
click at [1276, 622] on section "Giggs Delete Edit Contact Subscriptions No subscriptions created yet Subscripti…" at bounding box center [748, 454] width 1210 height 908
click at [1292, 653] on div "Tasks 0 Add No tasks related to Giggs Contact Details Email giggs_85@hotmail.co…" at bounding box center [1142, 496] width 394 height 796
click at [164, 63] on div "Giggs Delete Edit Contact Subscriptions No subscriptions created yet Subscripti…" at bounding box center [747, 474] width 1167 height 841
click at [150, 59] on section "Giggs Delete Edit Contact Subscriptions No subscriptions created yet Subscripti…" at bounding box center [748, 454] width 1210 height 908
click at [1248, 630] on section "Giggs Delete Edit Contact Subscriptions No subscriptions created yet Subscripti…" at bounding box center [748, 454] width 1210 height 908
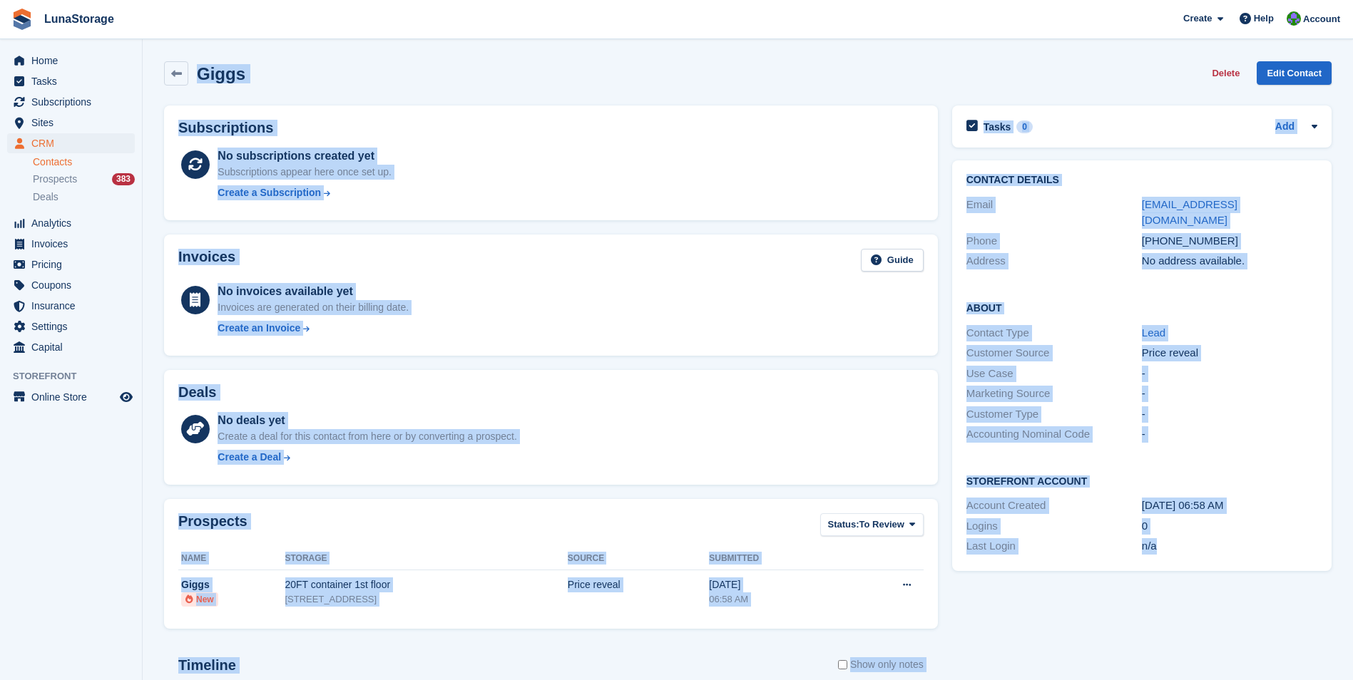
click at [1290, 660] on div "Tasks 0 Add No tasks related to Giggs Contact Details Email giggs_85@hotmail.co…" at bounding box center [1142, 496] width 394 height 796
click at [180, 41] on section "Giggs Delete Edit Contact Subscriptions No subscriptions created yet Subscripti…" at bounding box center [748, 454] width 1210 height 908
click at [150, 41] on section "Giggs Delete Edit Contact Subscriptions No subscriptions created yet Subscripti…" at bounding box center [748, 454] width 1210 height 908
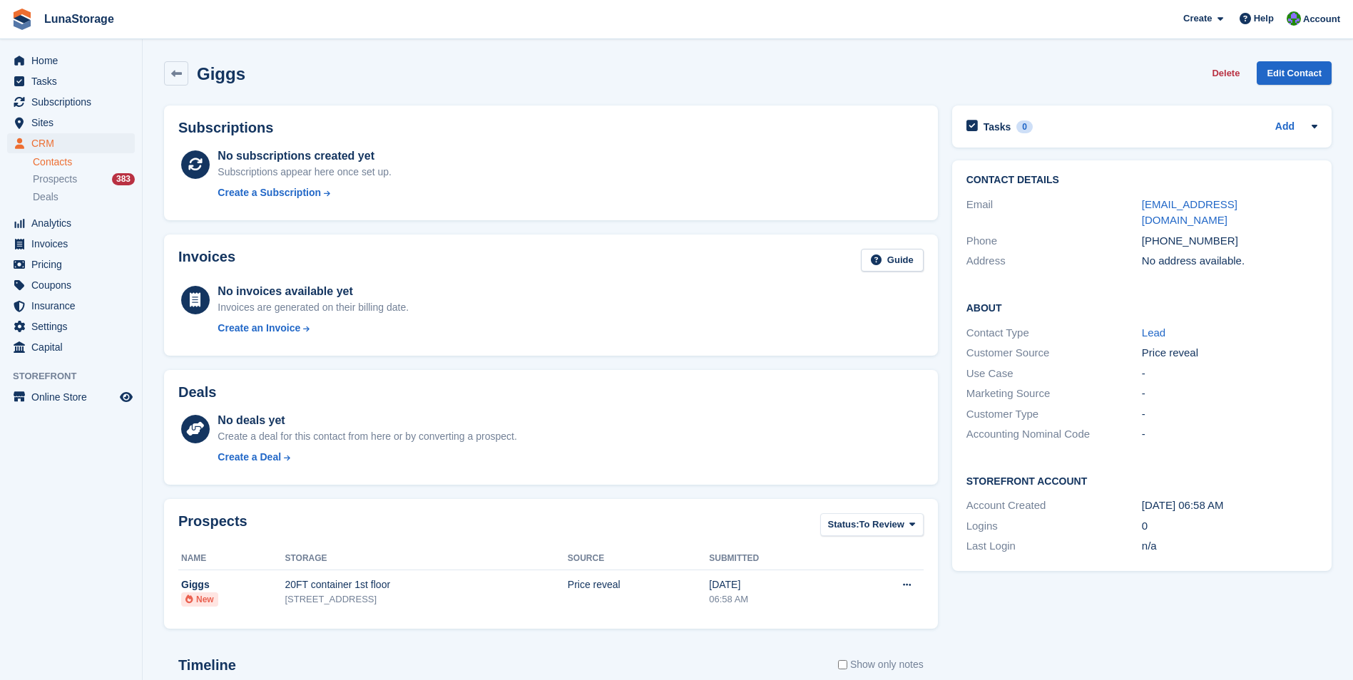
click at [140, 52] on li "Home" at bounding box center [71, 61] width 142 height 20
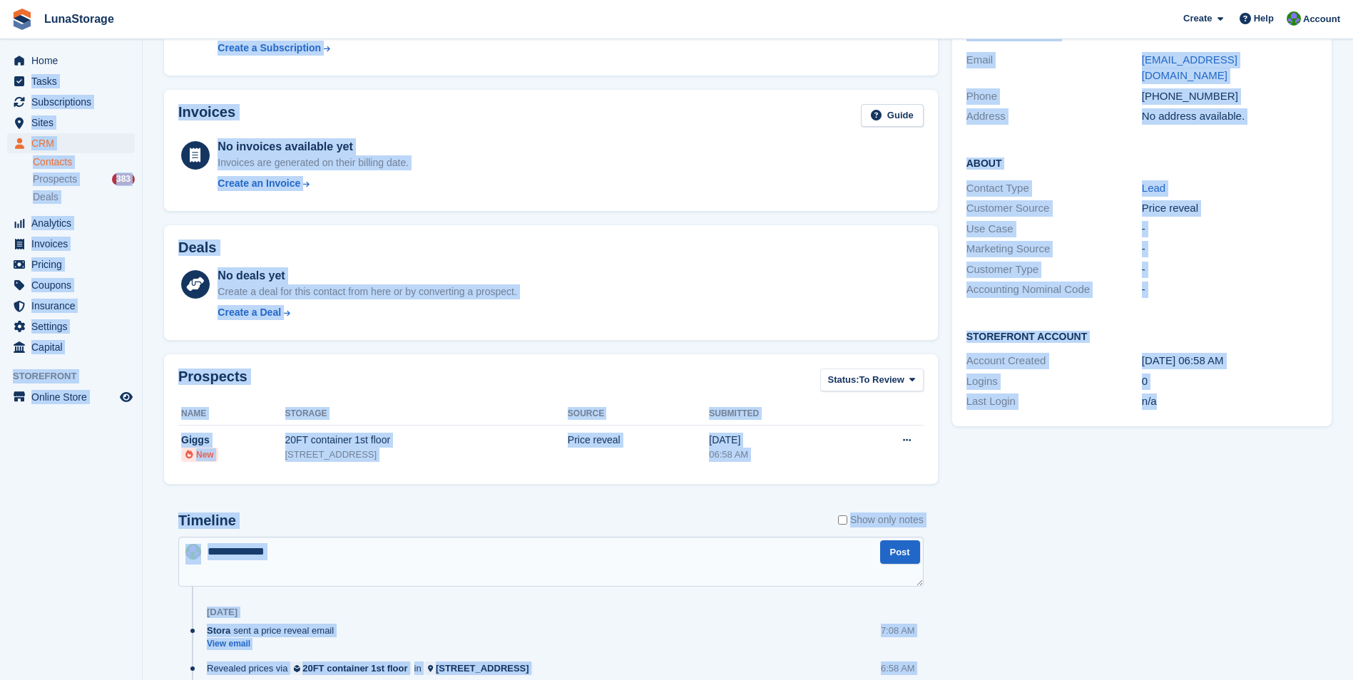
click at [1352, 678] on div "Home Tasks Subscriptions Subscriptions Subscriptions Price increases NEW Price …" at bounding box center [676, 309] width 1353 height 908
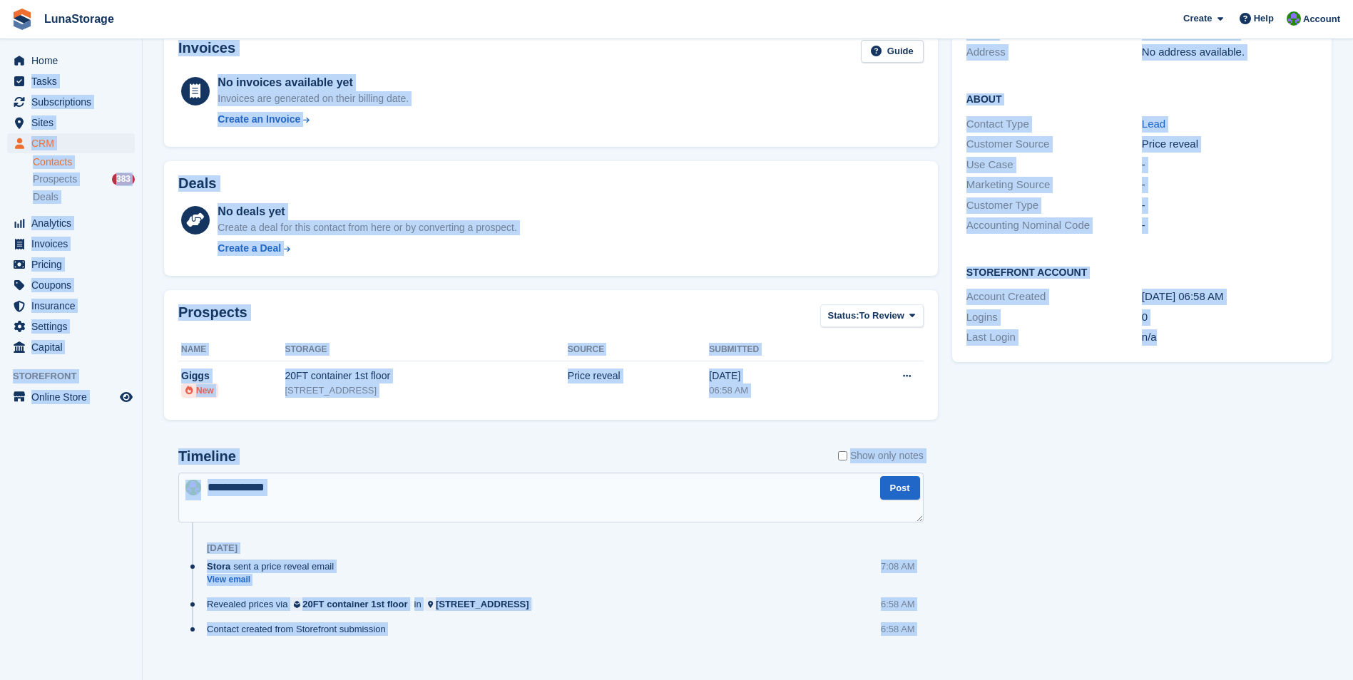
click at [1177, 533] on div "Tasks 0 Add No tasks related to Giggs Contact Details Email giggs_85@hotmail.co…" at bounding box center [1142, 287] width 394 height 796
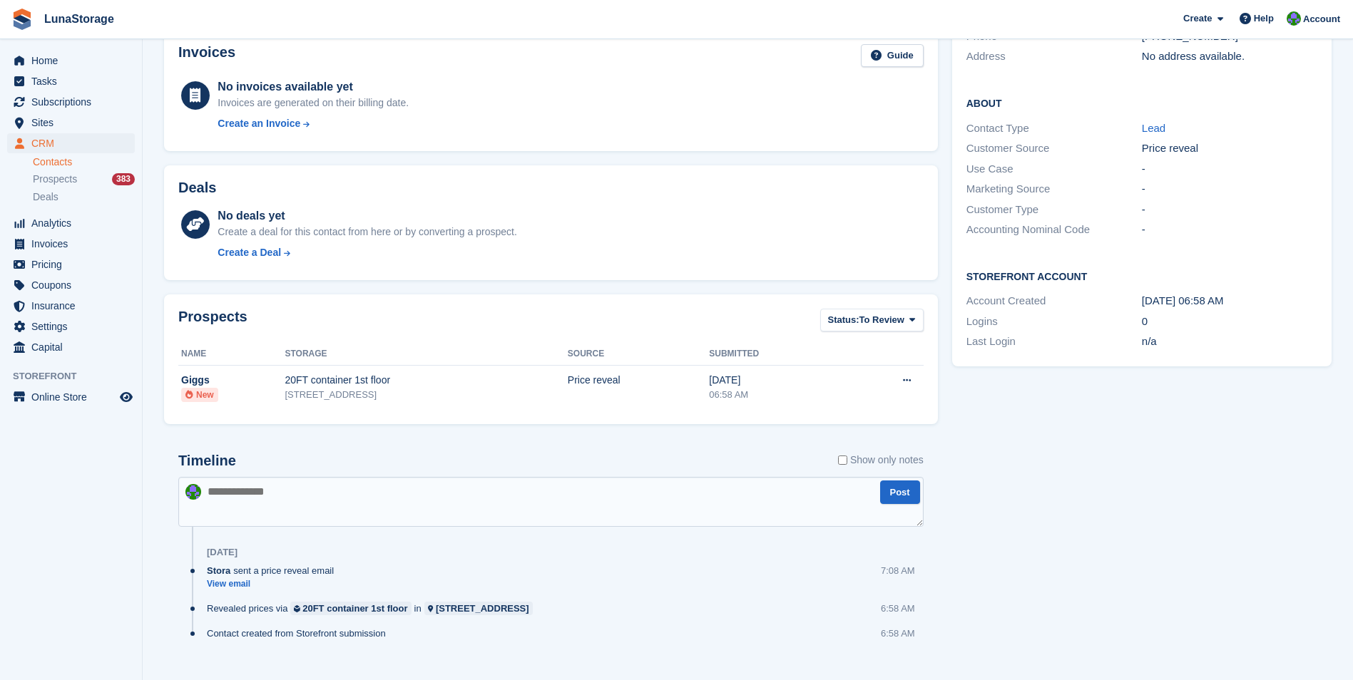
scroll to position [0, 0]
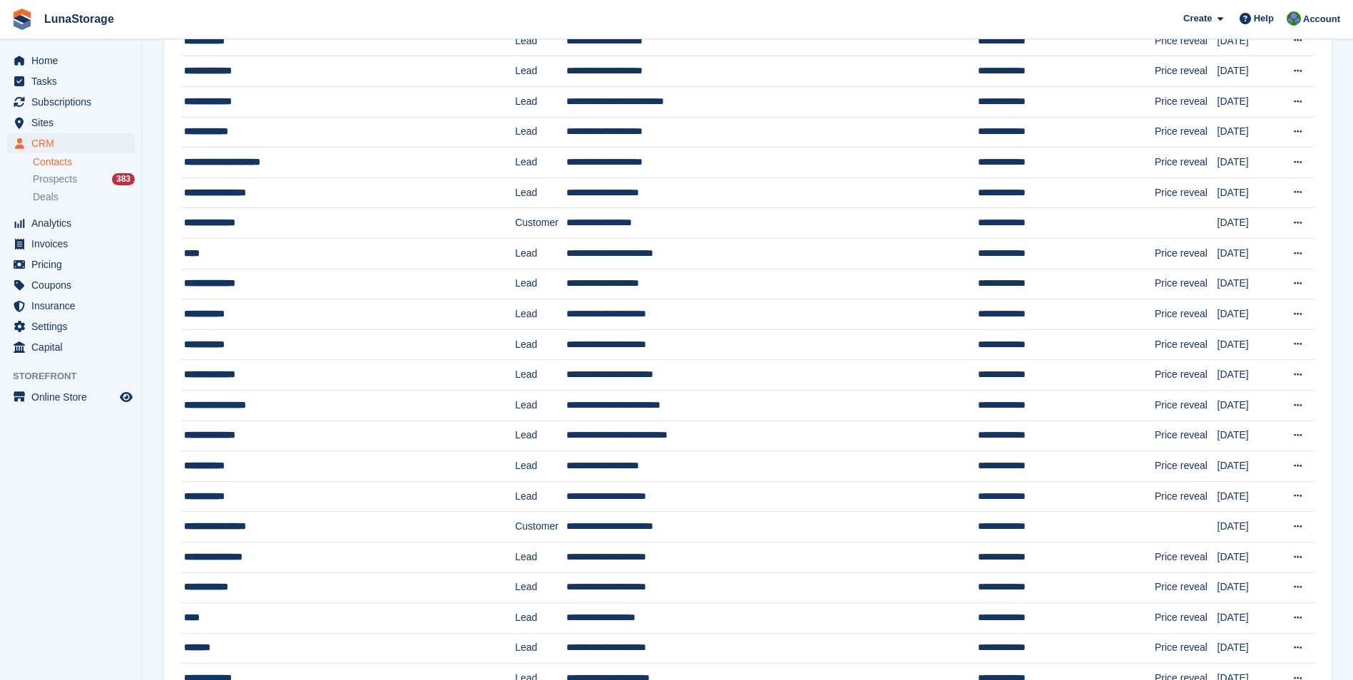
scroll to position [1094, 0]
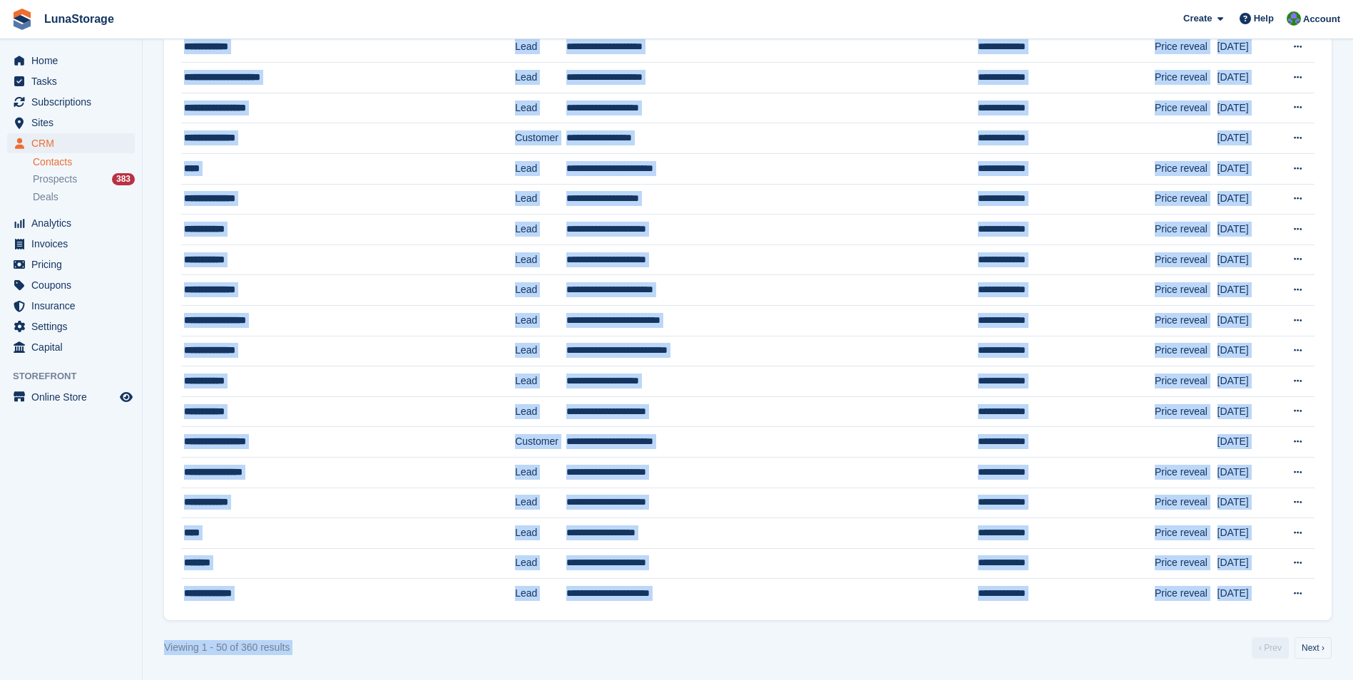
drag, startPoint x: 155, startPoint y: 52, endPoint x: 1360, endPoint y: 717, distance: 1376.7
drag, startPoint x: 1360, startPoint y: 717, endPoint x: 1188, endPoint y: 669, distance: 178.8
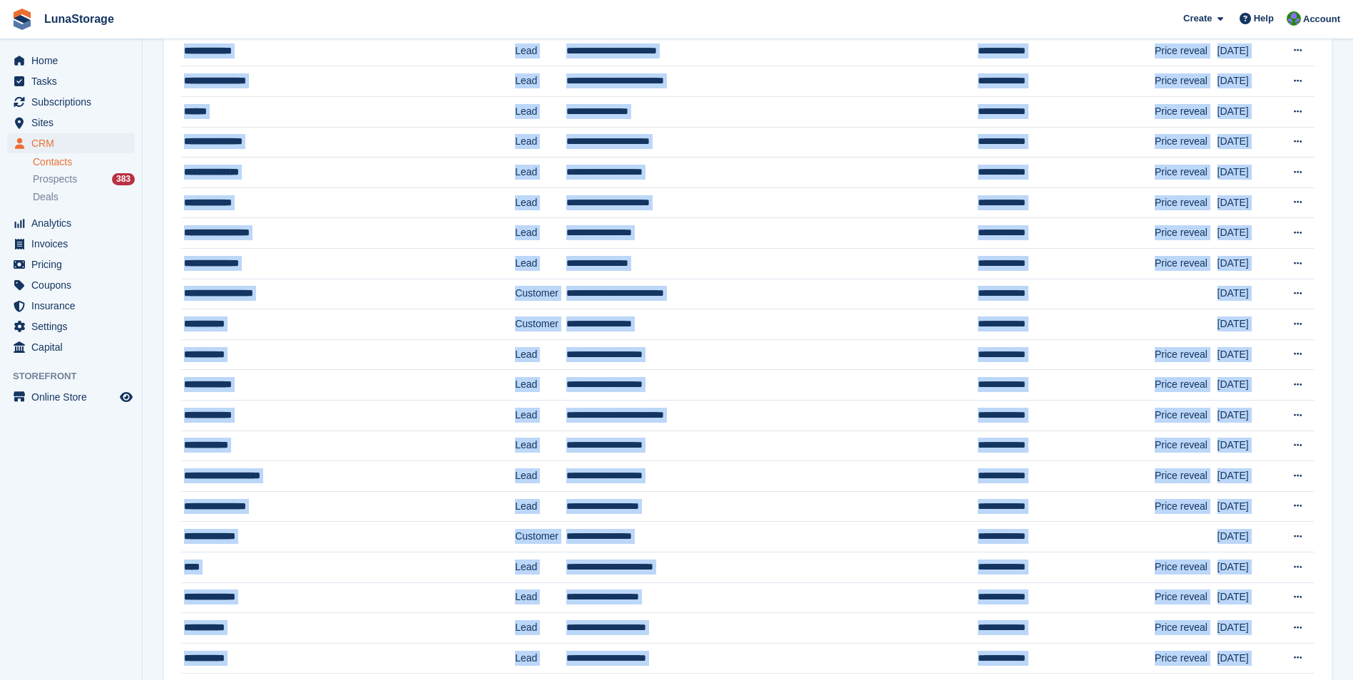
scroll to position [0, 0]
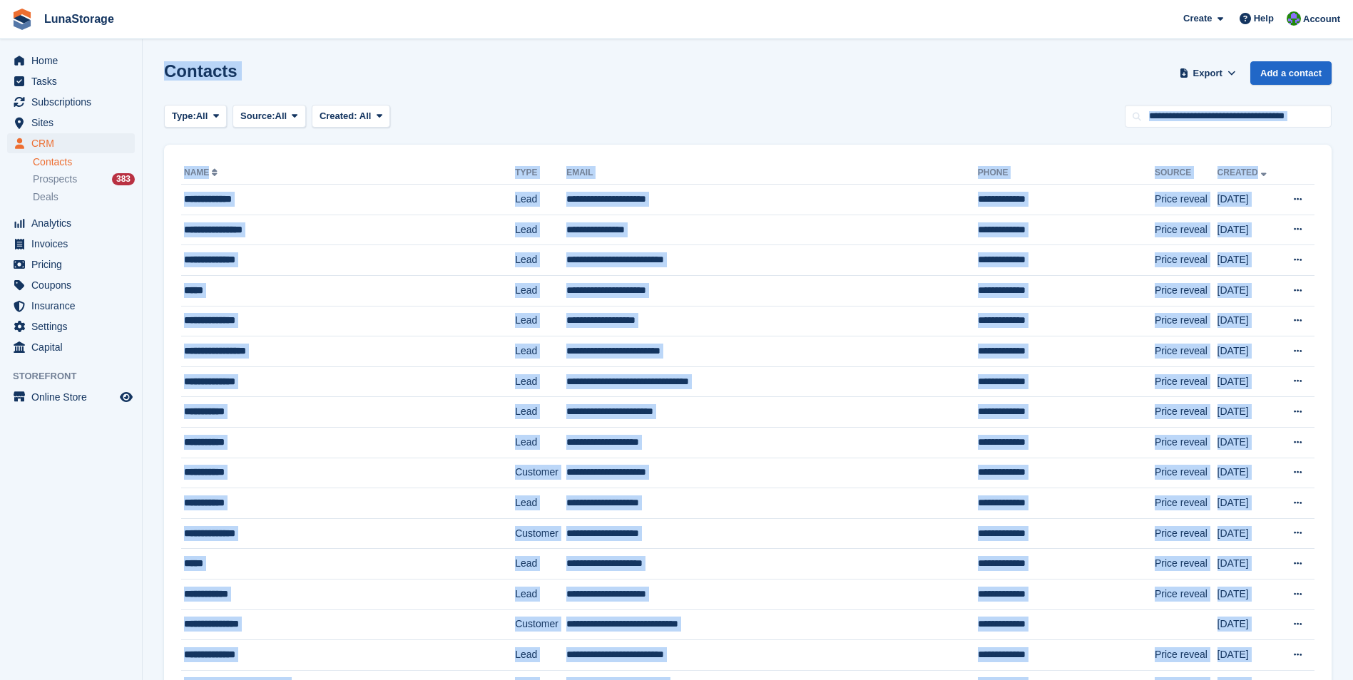
drag, startPoint x: 1336, startPoint y: 631, endPoint x: 75, endPoint y: -53, distance: 1434.7
click at [75, 0] on html "LunaStorage Create Subscription Invoice Contact Deal Discount Page Help Chat Su…" at bounding box center [676, 340] width 1353 height 680
click at [379, 74] on div "Contacts Export Export Contacts Export a CSV of all Contacts which match the cu…" at bounding box center [747, 81] width 1167 height 41
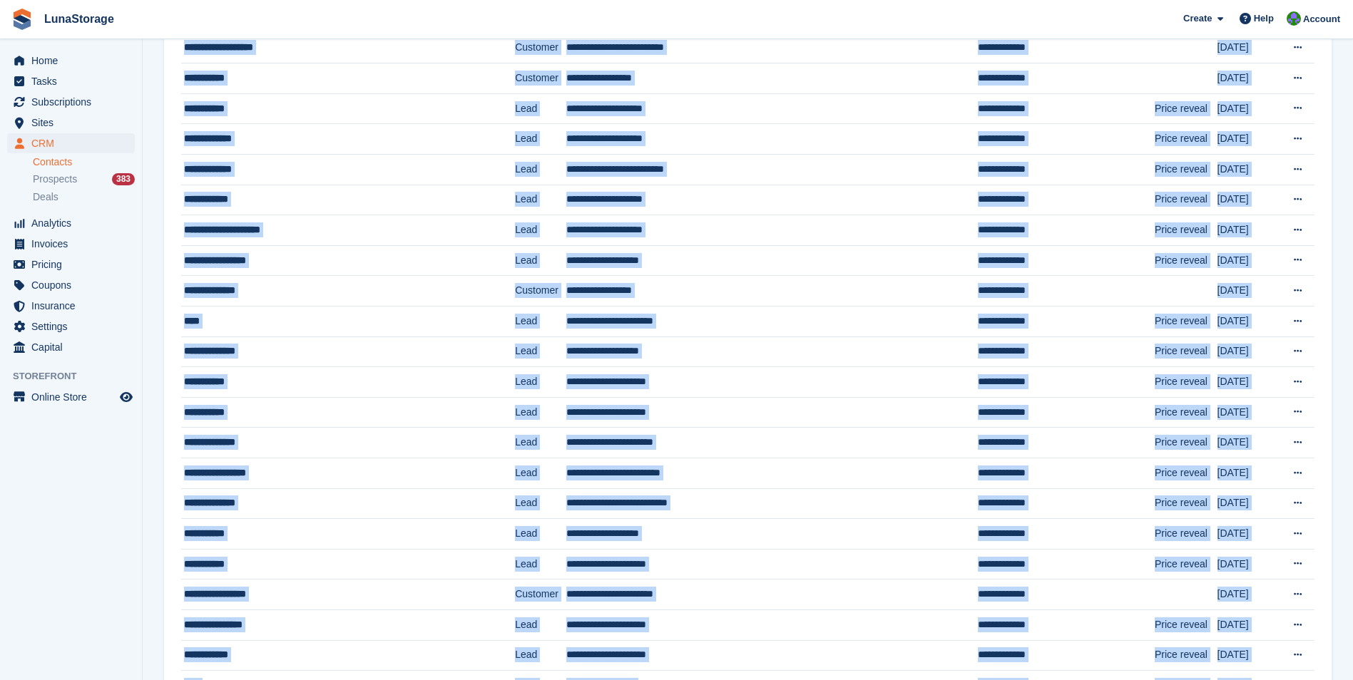
scroll to position [1094, 0]
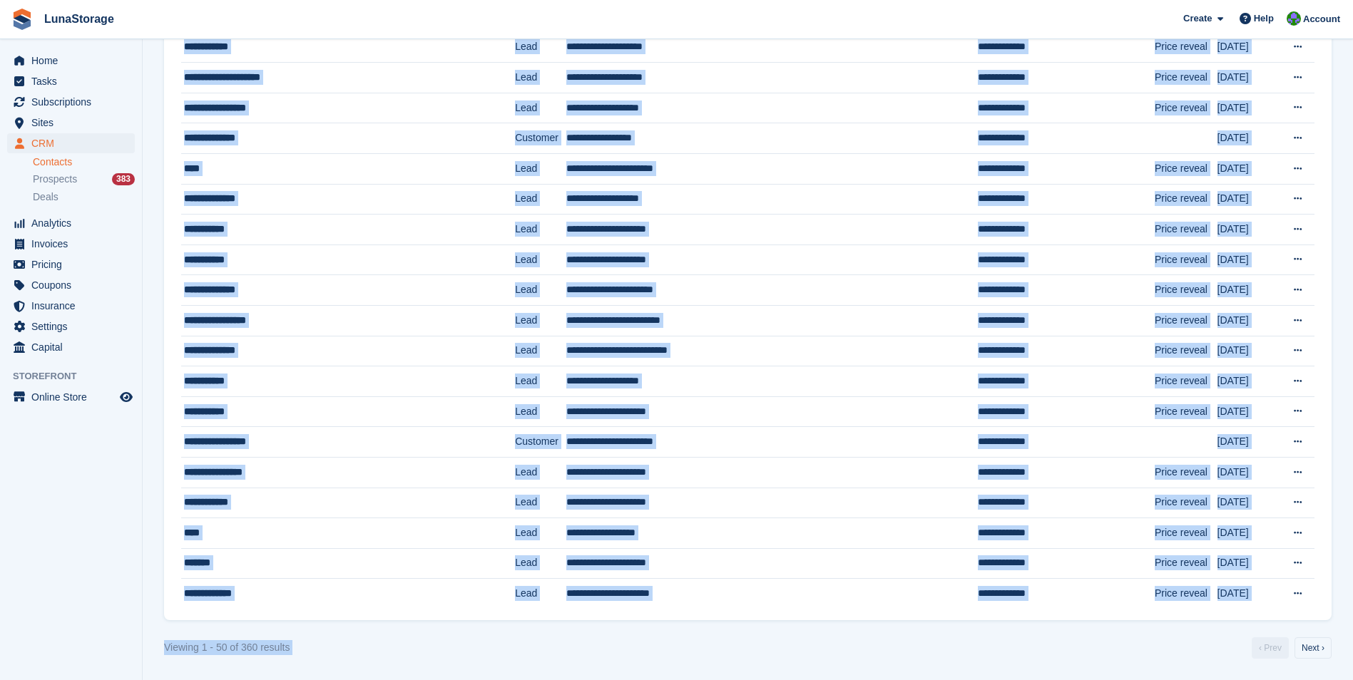
drag, startPoint x: 145, startPoint y: 53, endPoint x: 1298, endPoint y: 717, distance: 1330.3
drag, startPoint x: 1298, startPoint y: 717, endPoint x: 1193, endPoint y: 646, distance: 127.0
click at [1193, 646] on div "Viewing 1 - 50 of 360 results ‹ Prev Next ›" at bounding box center [747, 647] width 1167 height 21
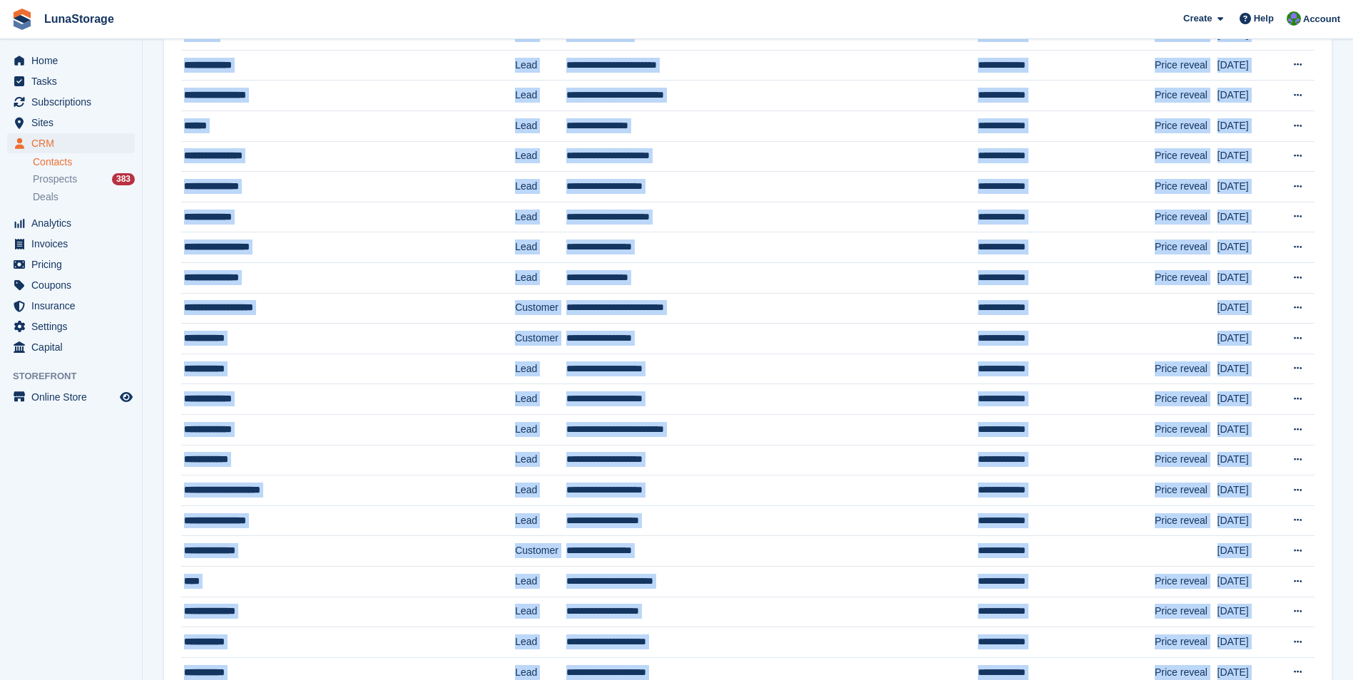
scroll to position [0, 0]
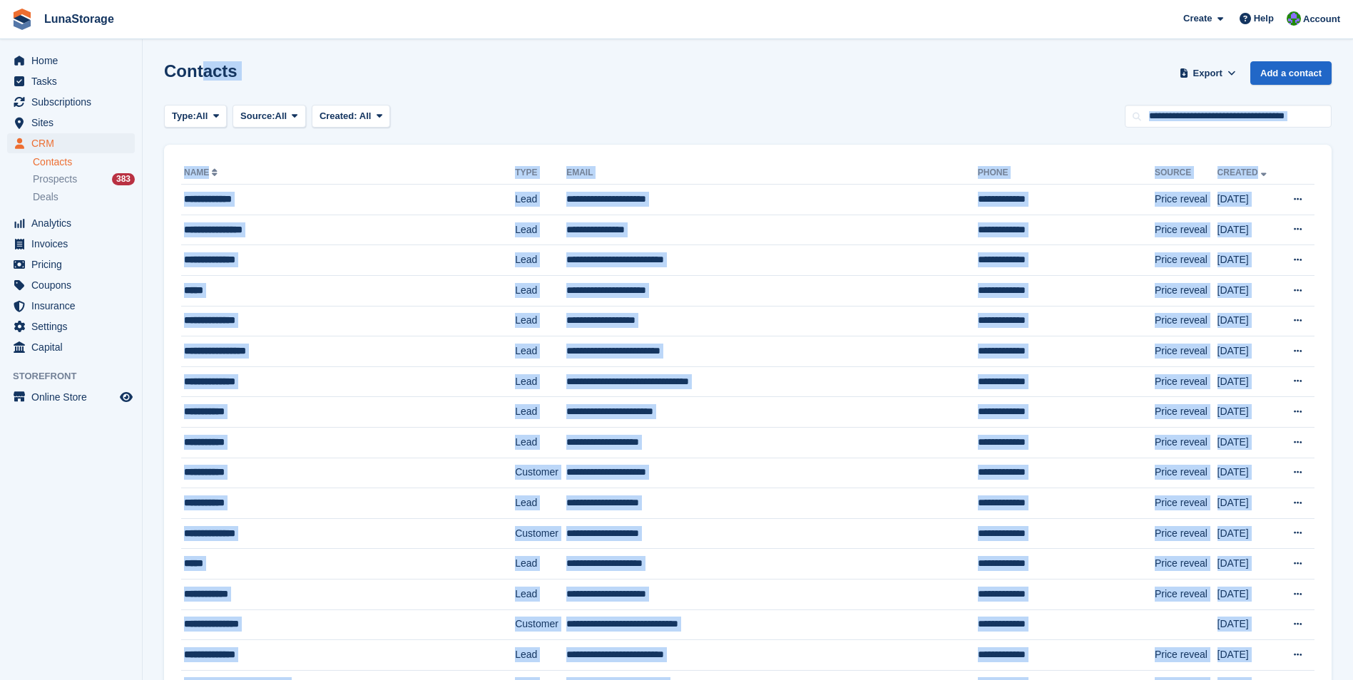
drag, startPoint x: 1340, startPoint y: 625, endPoint x: 201, endPoint y: -53, distance: 1325.9
click at [201, 0] on html "LunaStorage Create Subscription Invoice Contact Deal Discount Page Help Chat Su…" at bounding box center [676, 340] width 1353 height 680
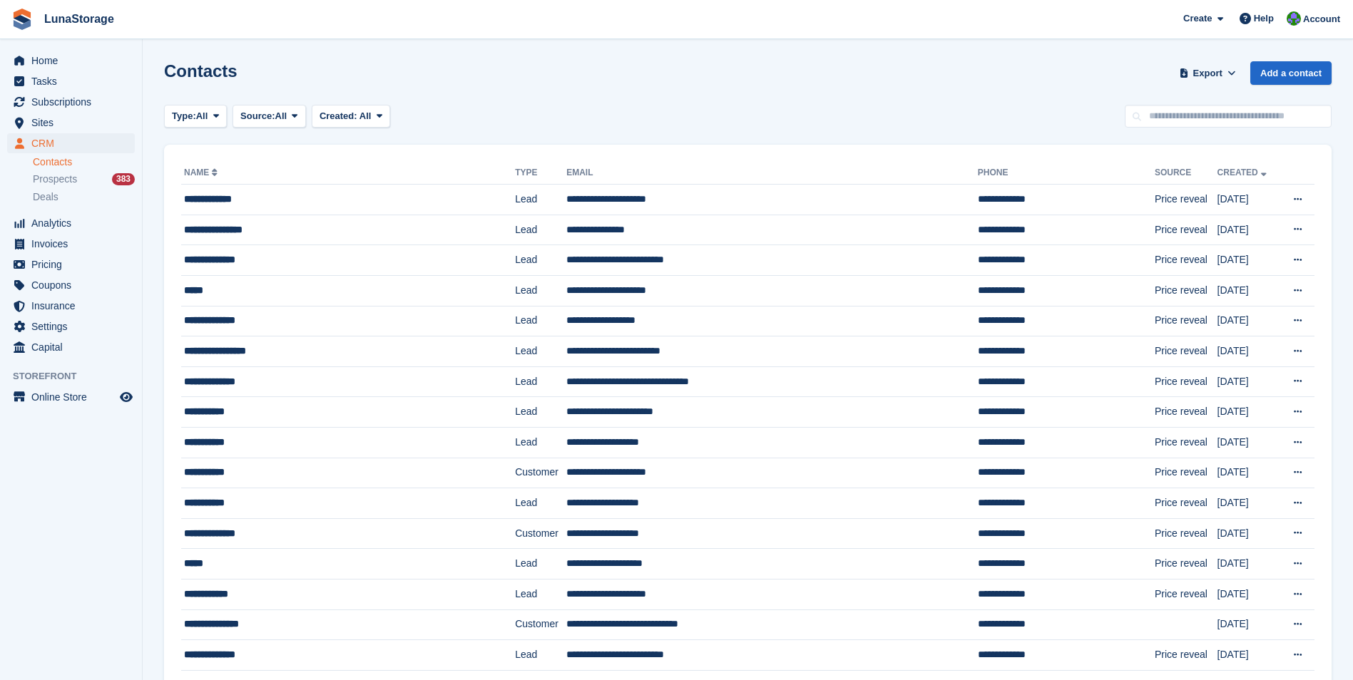
drag, startPoint x: 201, startPoint y: -53, endPoint x: 150, endPoint y: 58, distance: 122.5
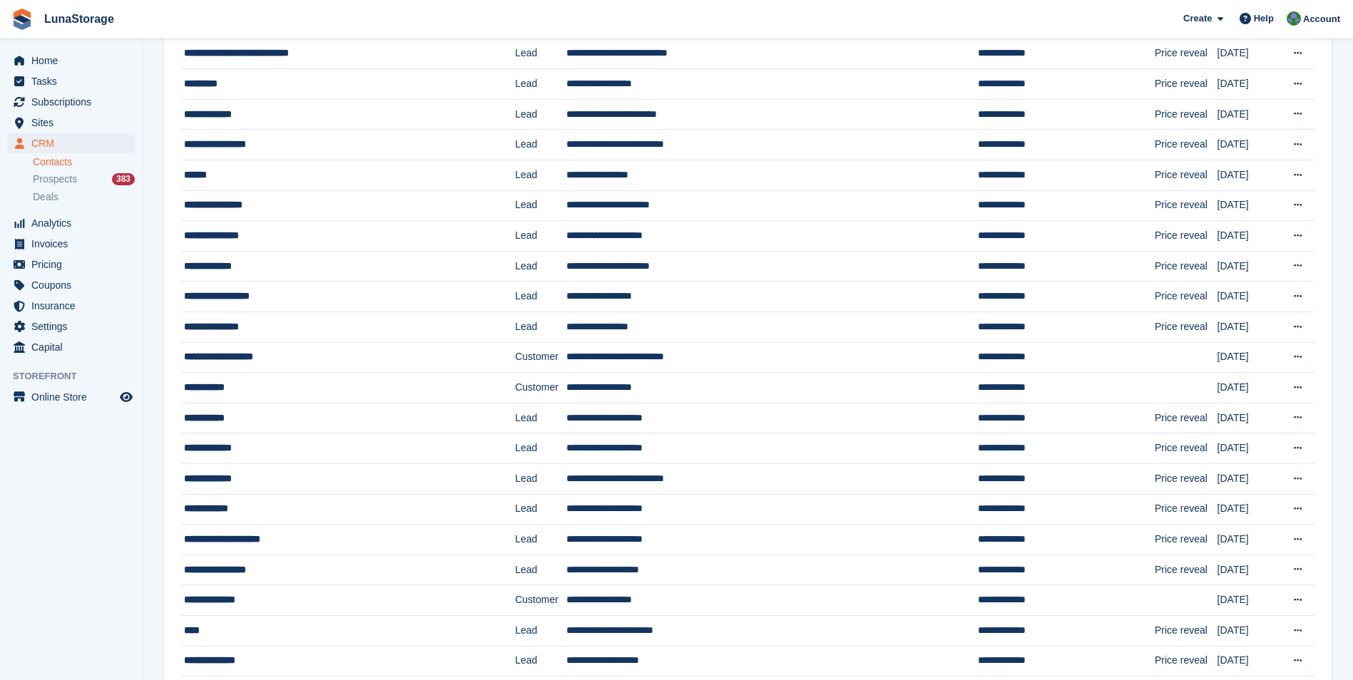
scroll to position [1094, 0]
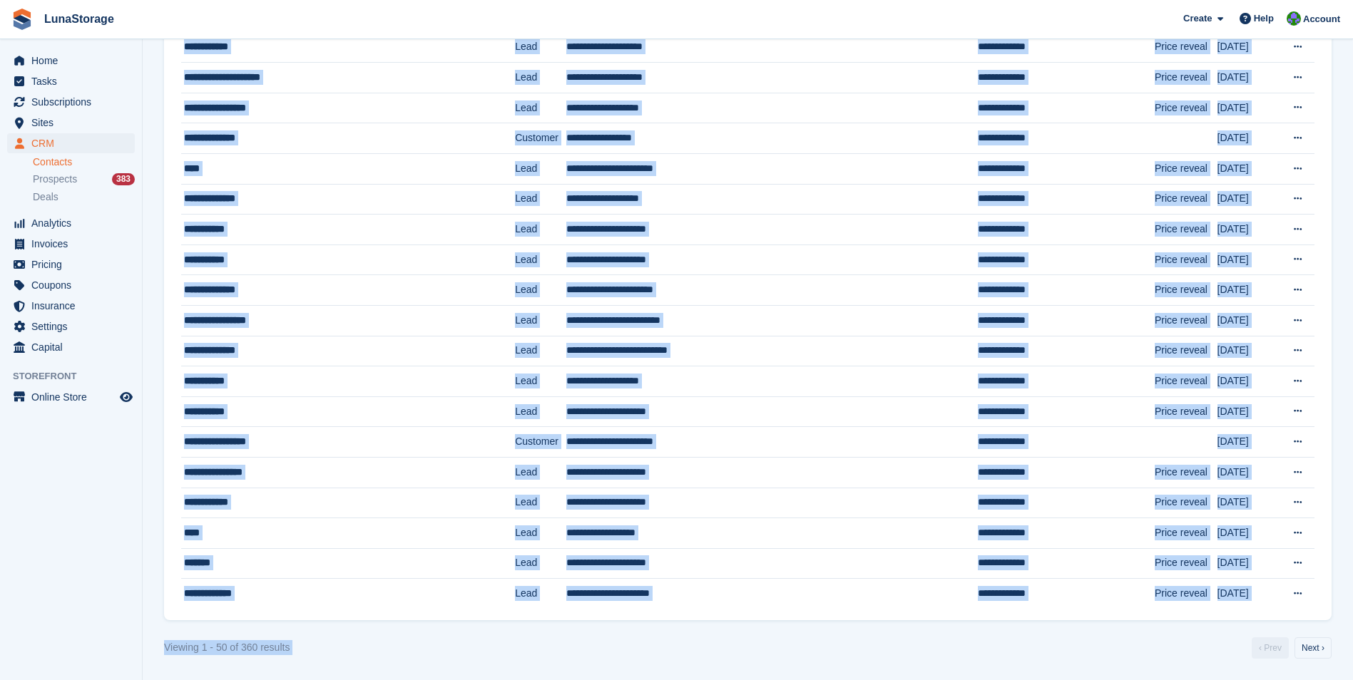
drag, startPoint x: 148, startPoint y: 52, endPoint x: 1365, endPoint y: 717, distance: 1387.3
drag, startPoint x: 1365, startPoint y: 717, endPoint x: 1339, endPoint y: 555, distance: 164.0
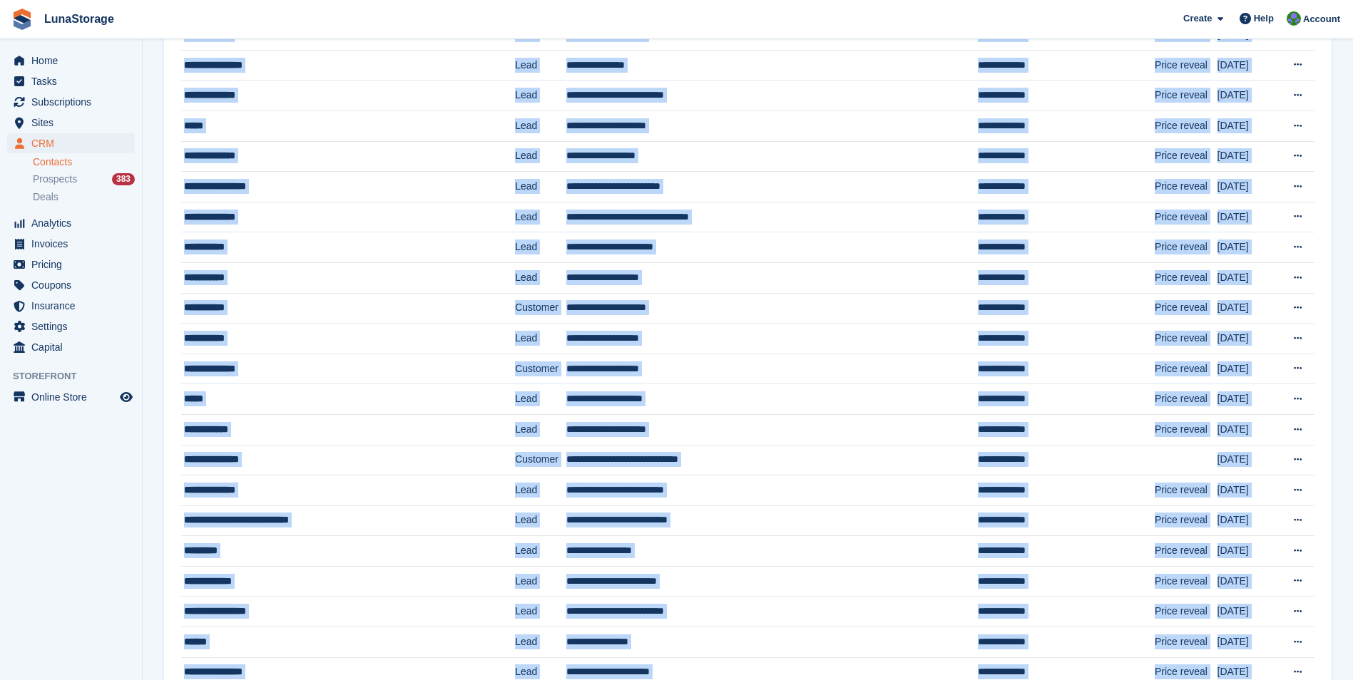
scroll to position [0, 0]
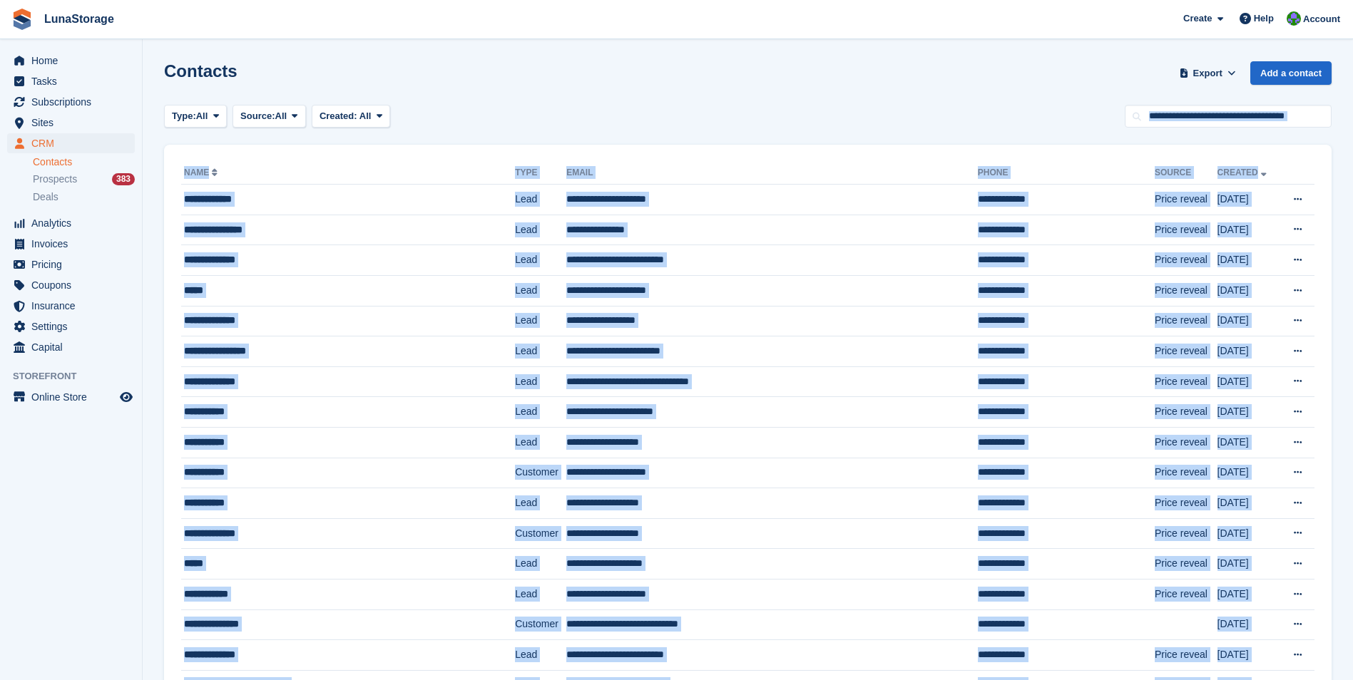
drag, startPoint x: 1344, startPoint y: 629, endPoint x: 250, endPoint y: -6, distance: 1264.5
click at [250, 0] on html "LunaStorage Create Subscription Invoice Contact Deal Discount Page Help Chat Su…" at bounding box center [676, 340] width 1353 height 680
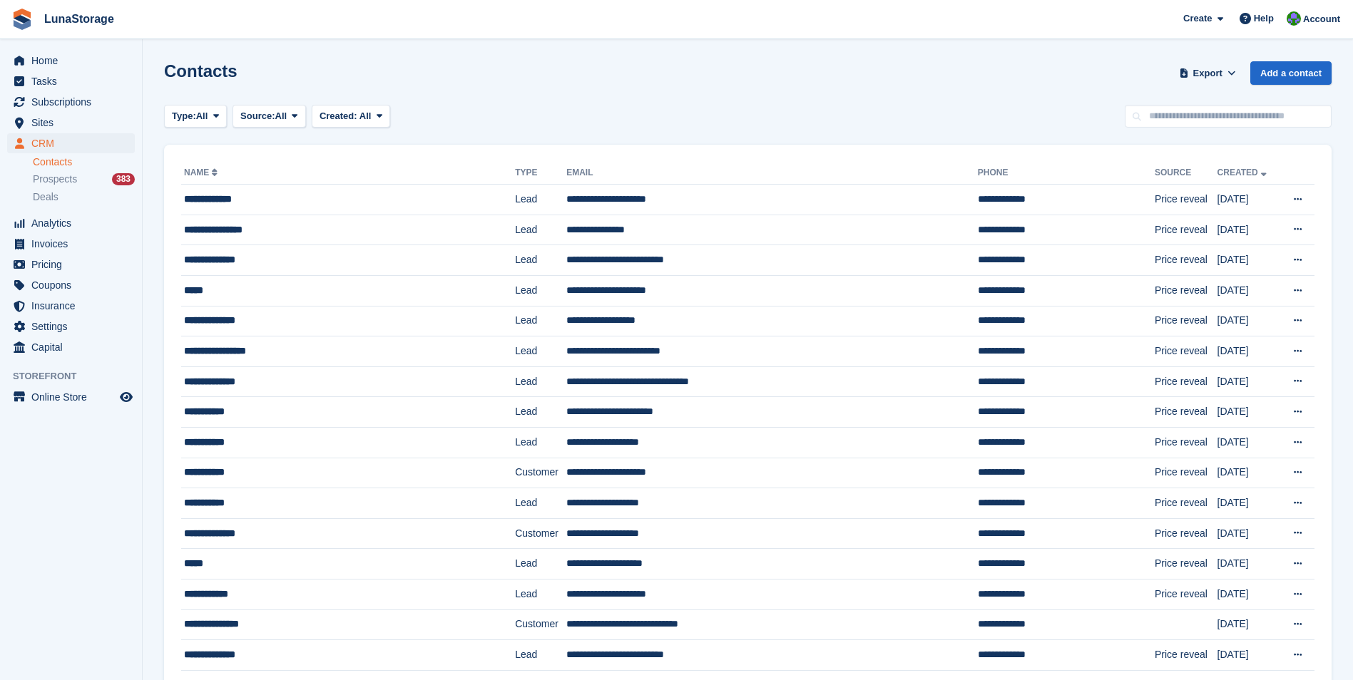
drag, startPoint x: 250, startPoint y: -6, endPoint x: 159, endPoint y: 45, distance: 104.4
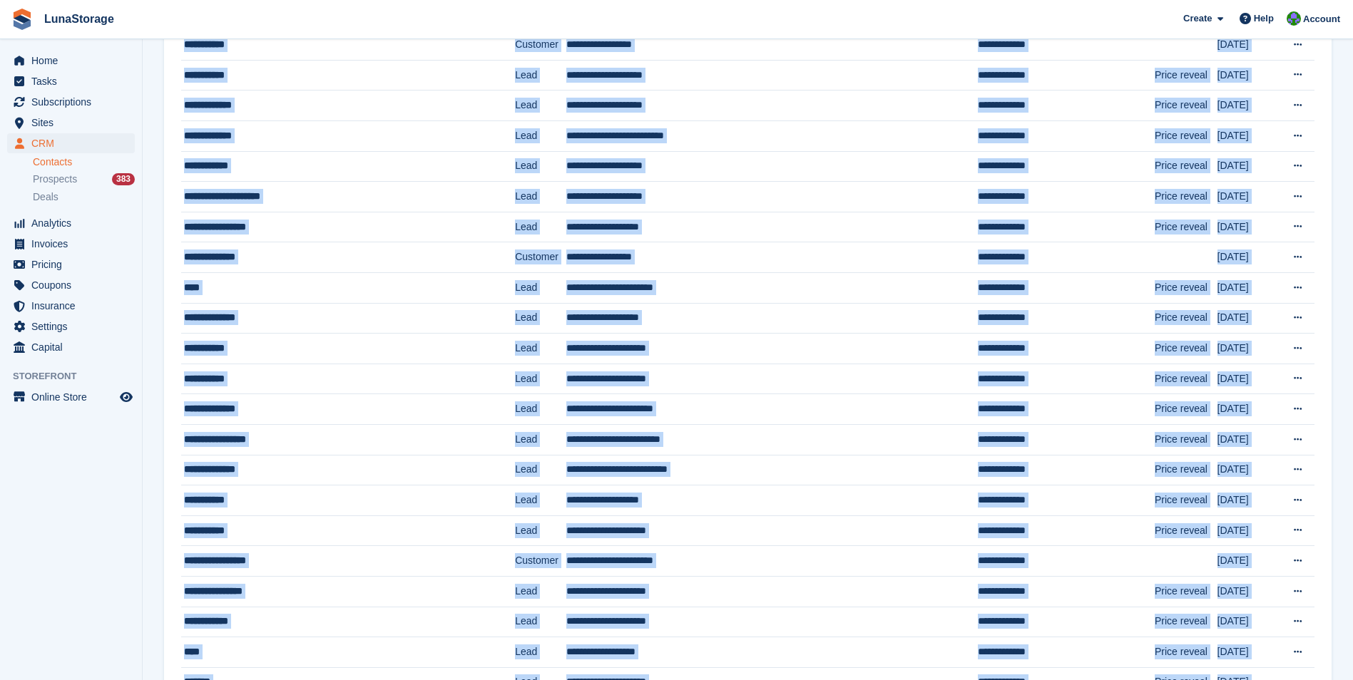
scroll to position [1094, 0]
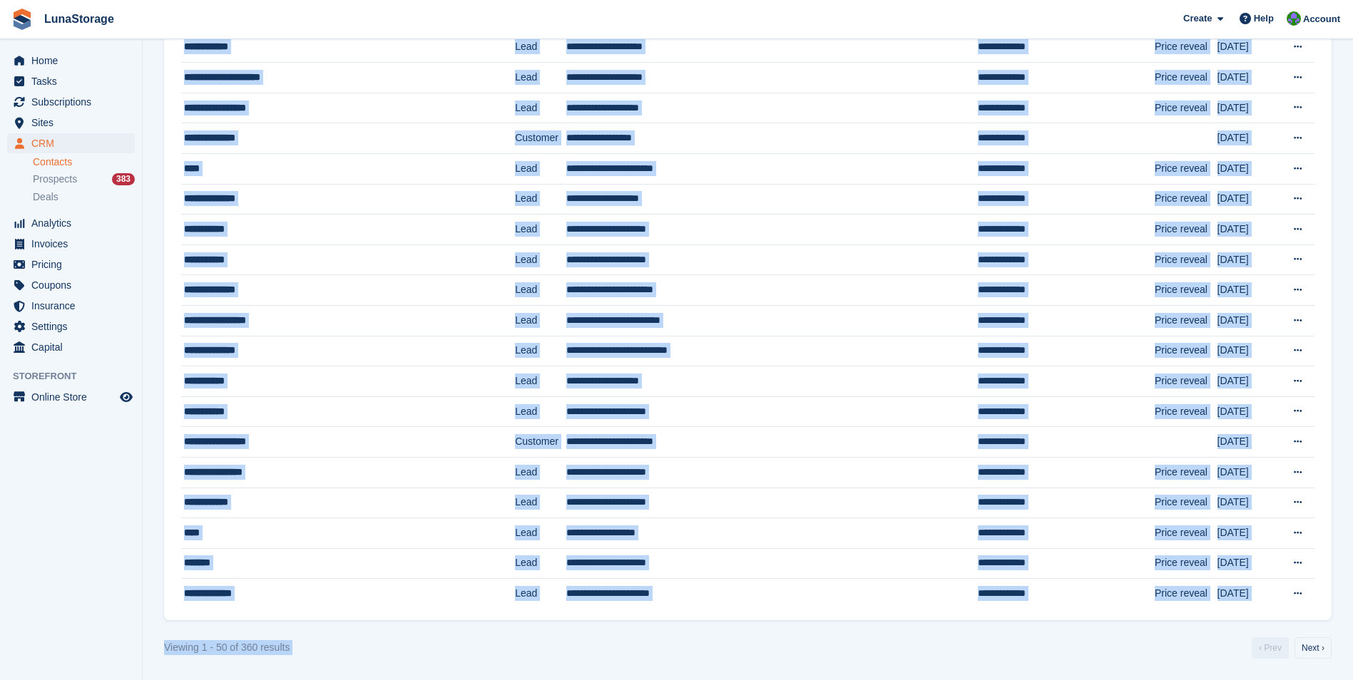
drag, startPoint x: 159, startPoint y: 45, endPoint x: 1320, endPoint y: 717, distance: 1341.7
drag, startPoint x: 1320, startPoint y: 717, endPoint x: 1161, endPoint y: 663, distance: 167.7
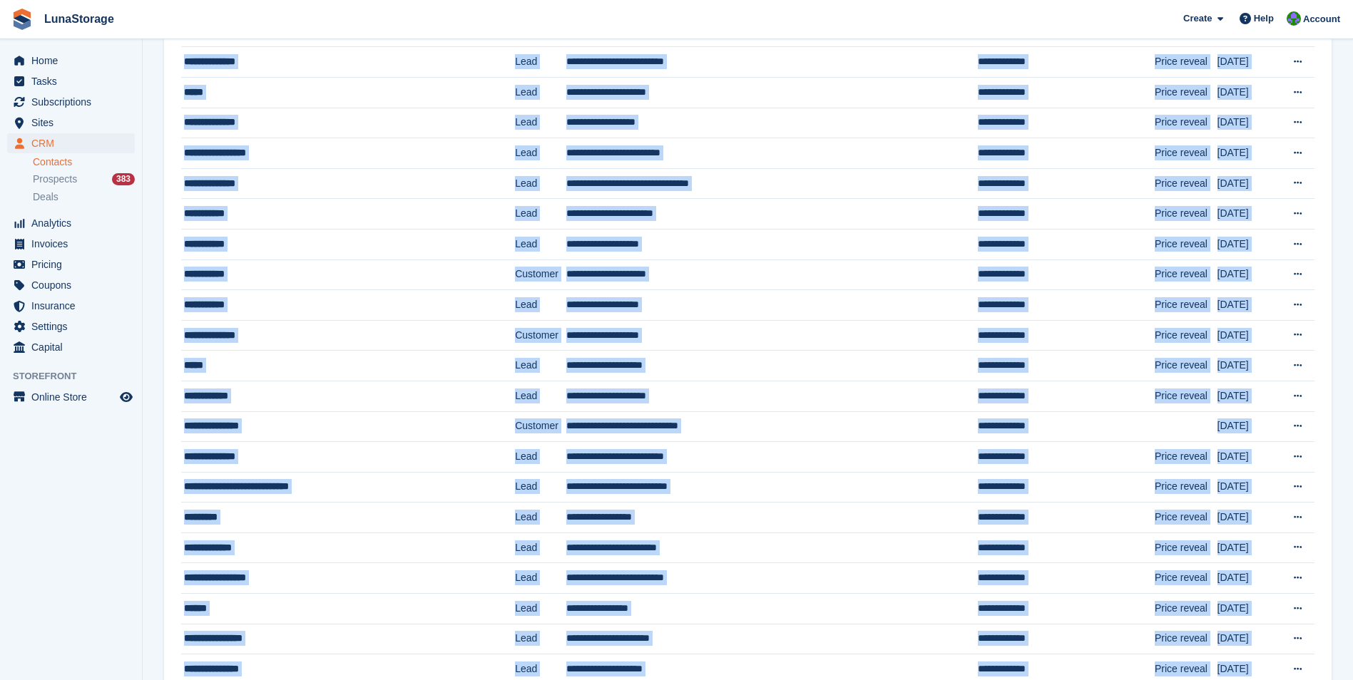
scroll to position [0, 0]
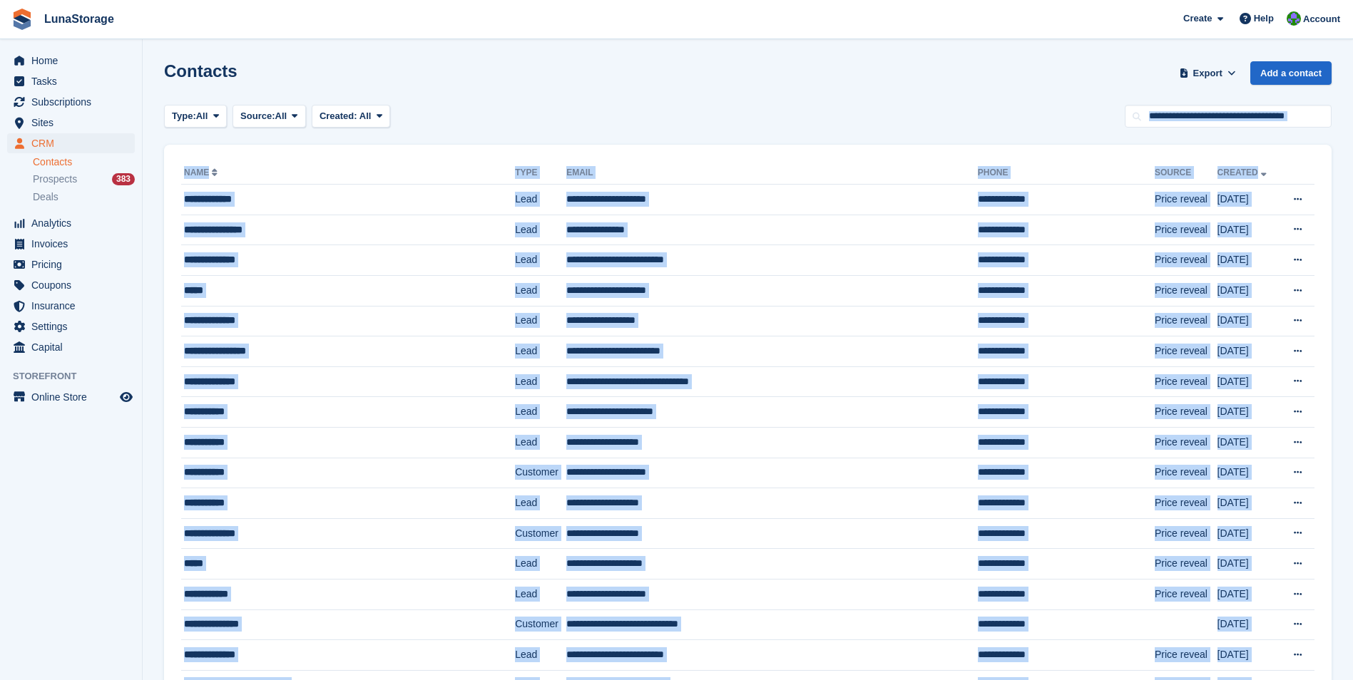
drag, startPoint x: 1343, startPoint y: 629, endPoint x: 353, endPoint y: -53, distance: 1201.7
click at [353, 0] on html "LunaStorage Create Subscription Invoice Contact Deal Discount Page Help Chat Su…" at bounding box center [676, 340] width 1353 height 680
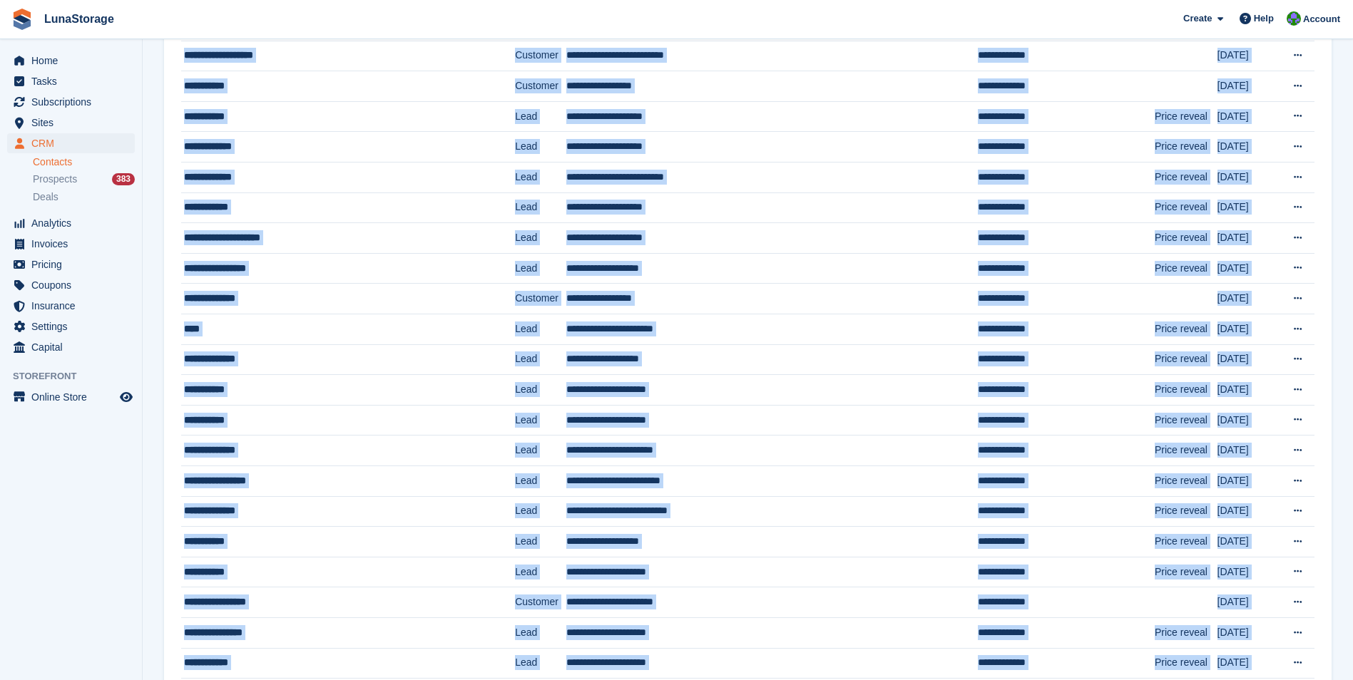
scroll to position [1094, 0]
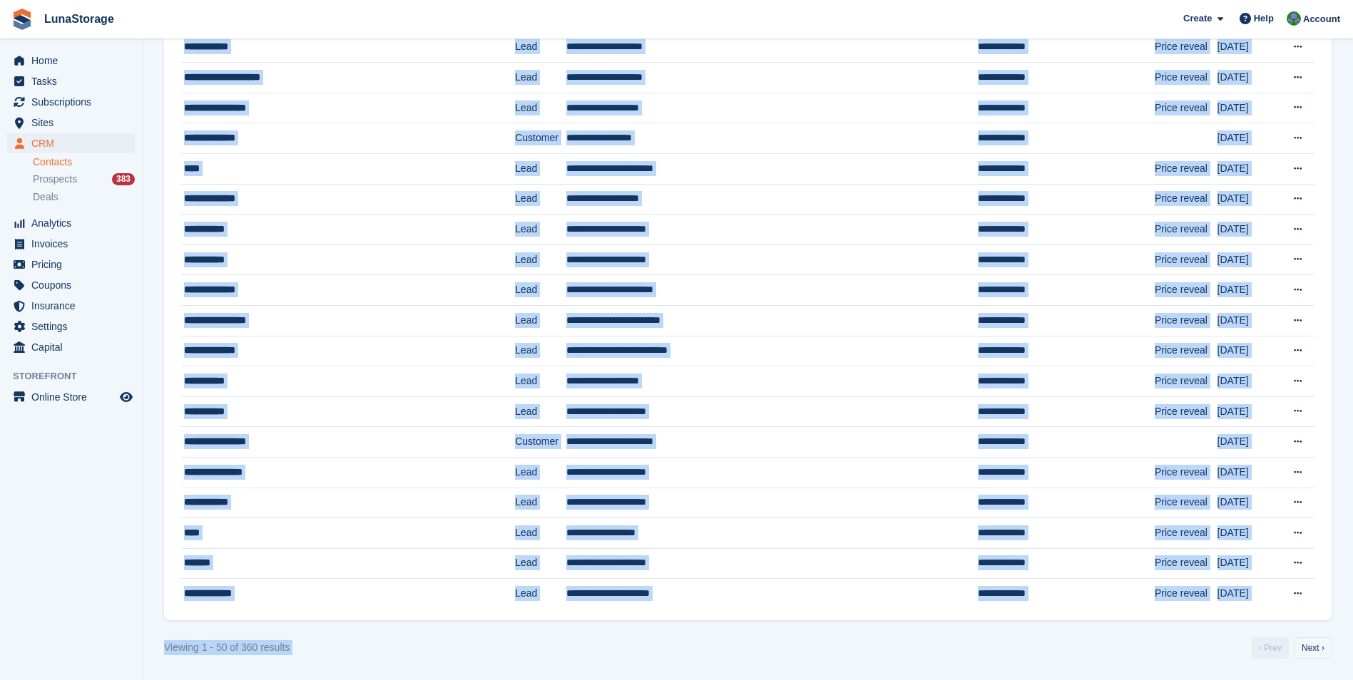
drag, startPoint x: 145, startPoint y: 48, endPoint x: 1365, endPoint y: 717, distance: 1391.2
drag, startPoint x: 1365, startPoint y: 717, endPoint x: 1226, endPoint y: 653, distance: 153.5
click at [1226, 653] on div "Viewing 1 - 50 of 360 results ‹ Prev Next ›" at bounding box center [747, 647] width 1167 height 21
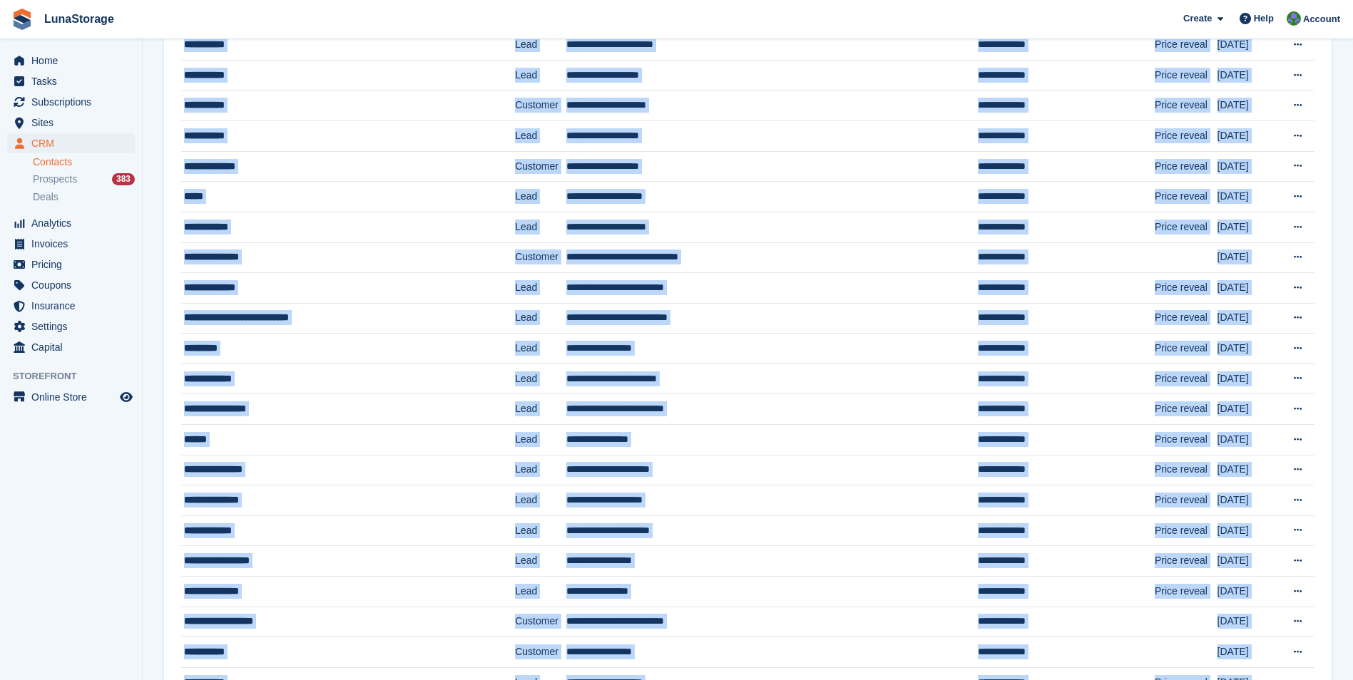
scroll to position [0, 0]
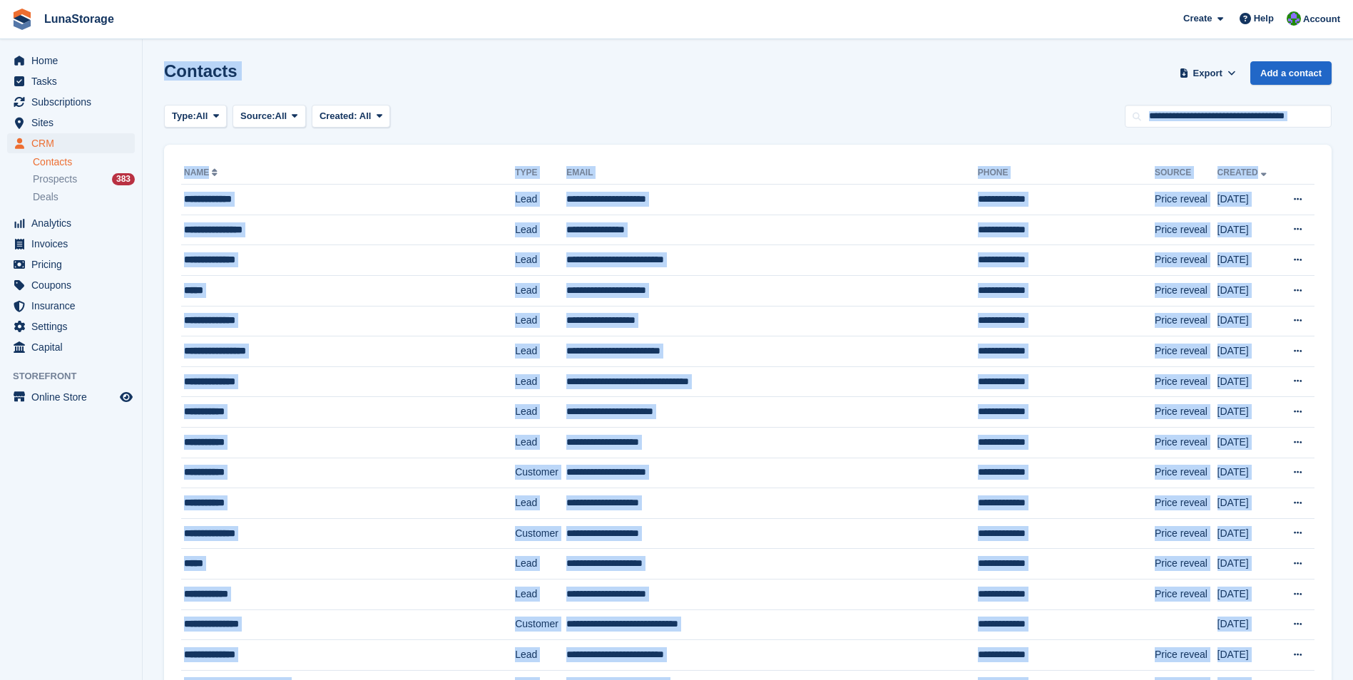
drag, startPoint x: 1335, startPoint y: 627, endPoint x: 133, endPoint y: -17, distance: 1363.7
click at [133, 0] on html "LunaStorage Create Subscription Invoice Contact Deal Discount Page Help Chat Su…" at bounding box center [676, 340] width 1353 height 680
click at [419, 68] on div "Contacts Export Export Contacts Export a CSV of all Contacts which match the cu…" at bounding box center [747, 81] width 1167 height 41
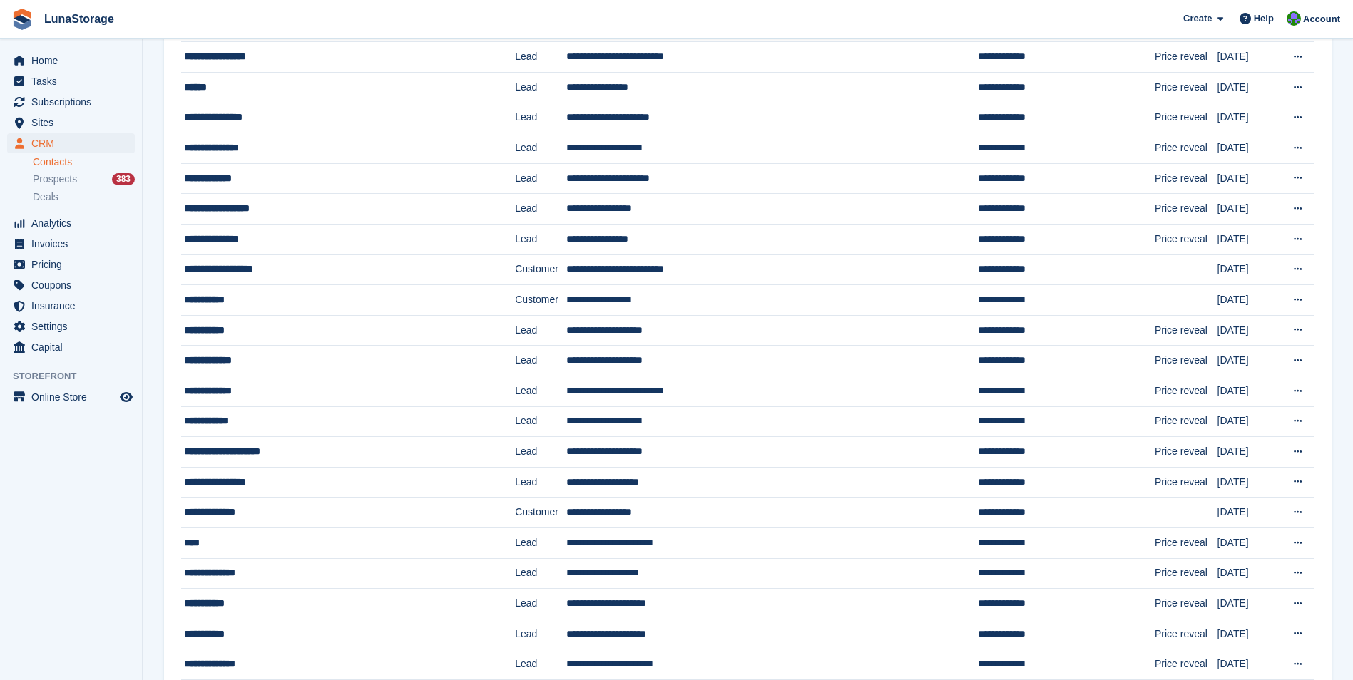
scroll to position [1094, 0]
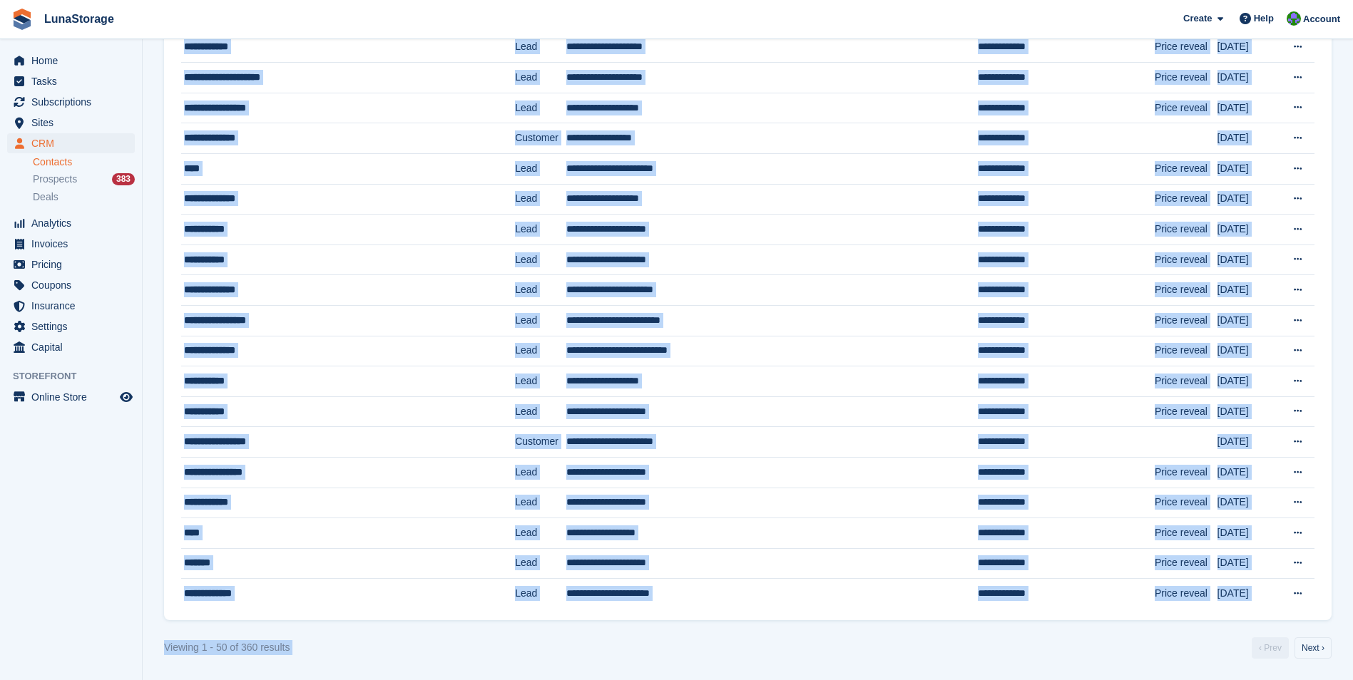
drag, startPoint x: 155, startPoint y: 45, endPoint x: 1365, endPoint y: 717, distance: 1384.5
click at [1110, 650] on div "Viewing 1 - 50 of 360 results ‹ Prev Next ›" at bounding box center [747, 647] width 1167 height 21
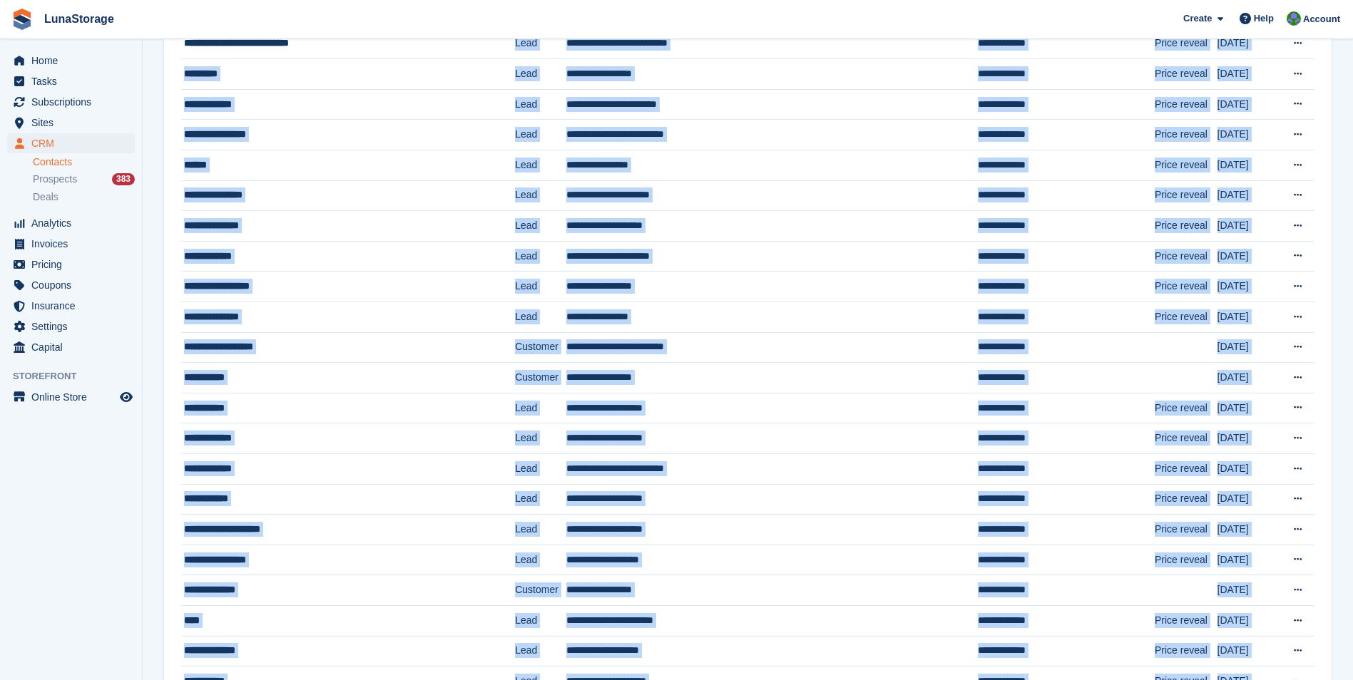
scroll to position [0, 0]
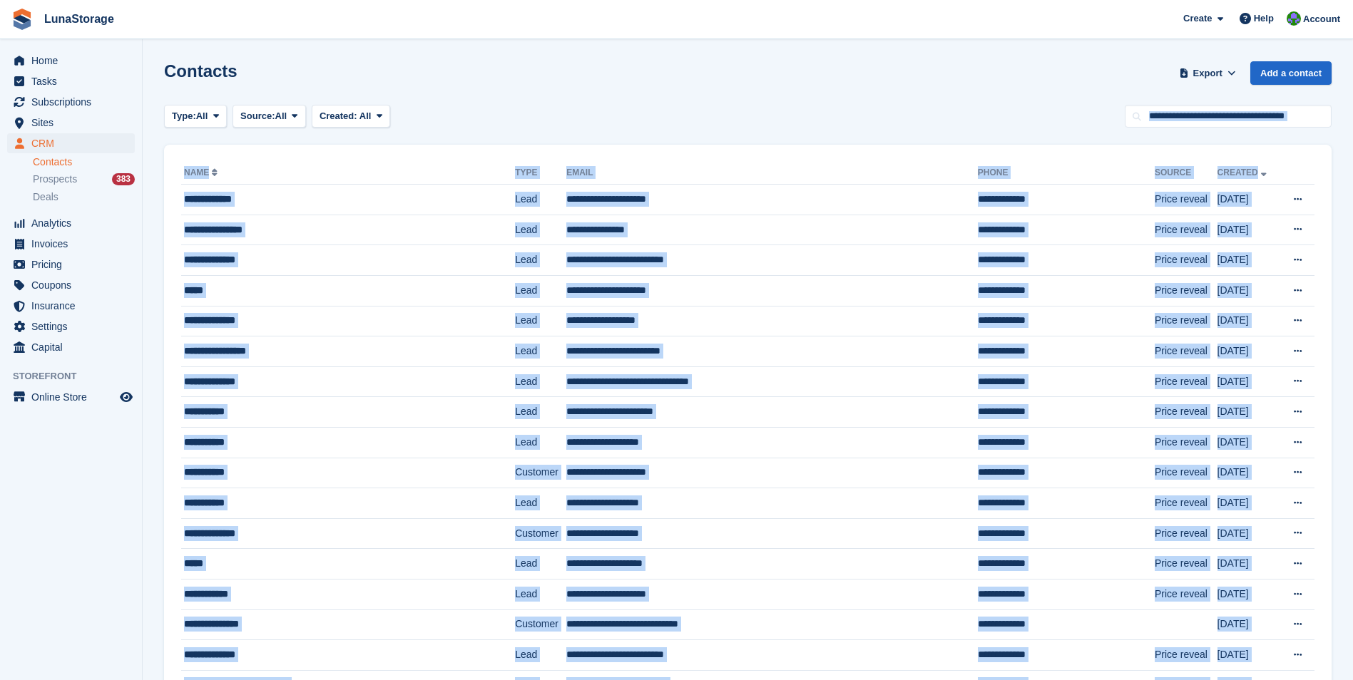
drag, startPoint x: 1348, startPoint y: 630, endPoint x: 302, endPoint y: -53, distance: 1248.2
click at [302, 0] on html "LunaStorage Create Subscription Invoice Contact Deal Discount Page Help Chat Su…" at bounding box center [676, 340] width 1353 height 680
click at [306, 261] on div "**********" at bounding box center [323, 259] width 279 height 15
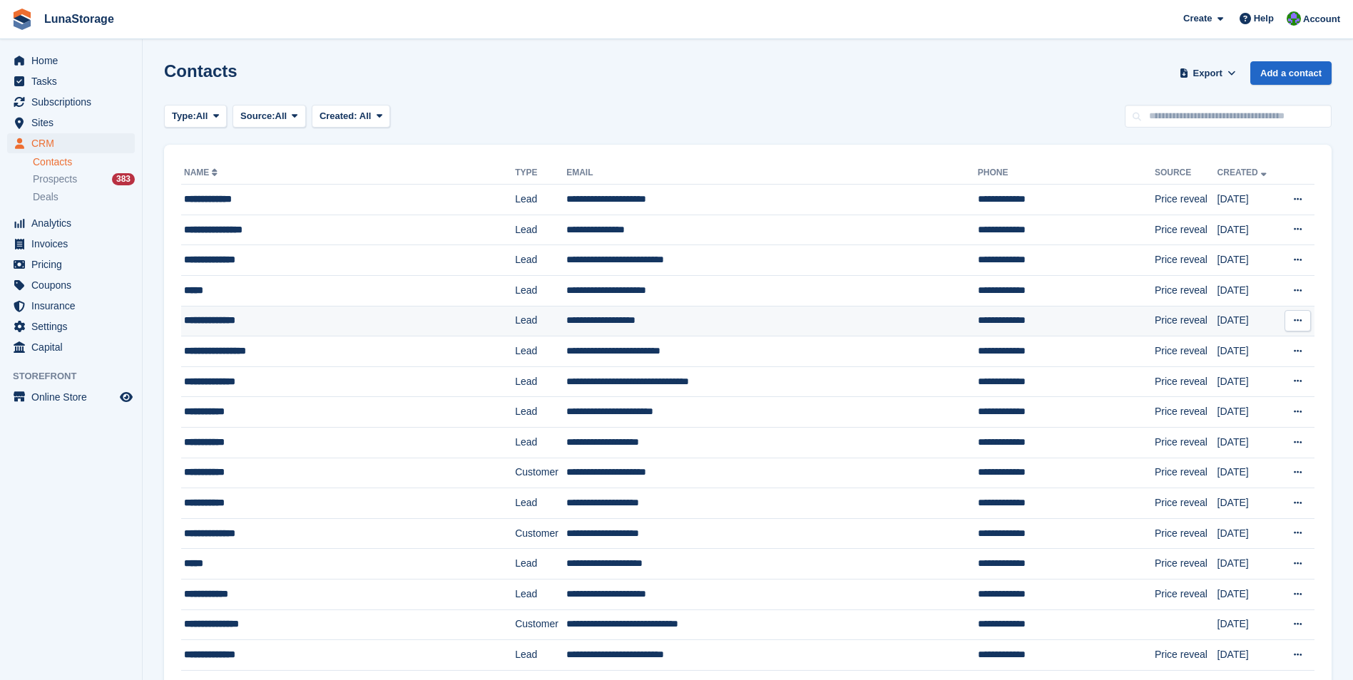
click at [222, 319] on div "**********" at bounding box center [323, 320] width 279 height 15
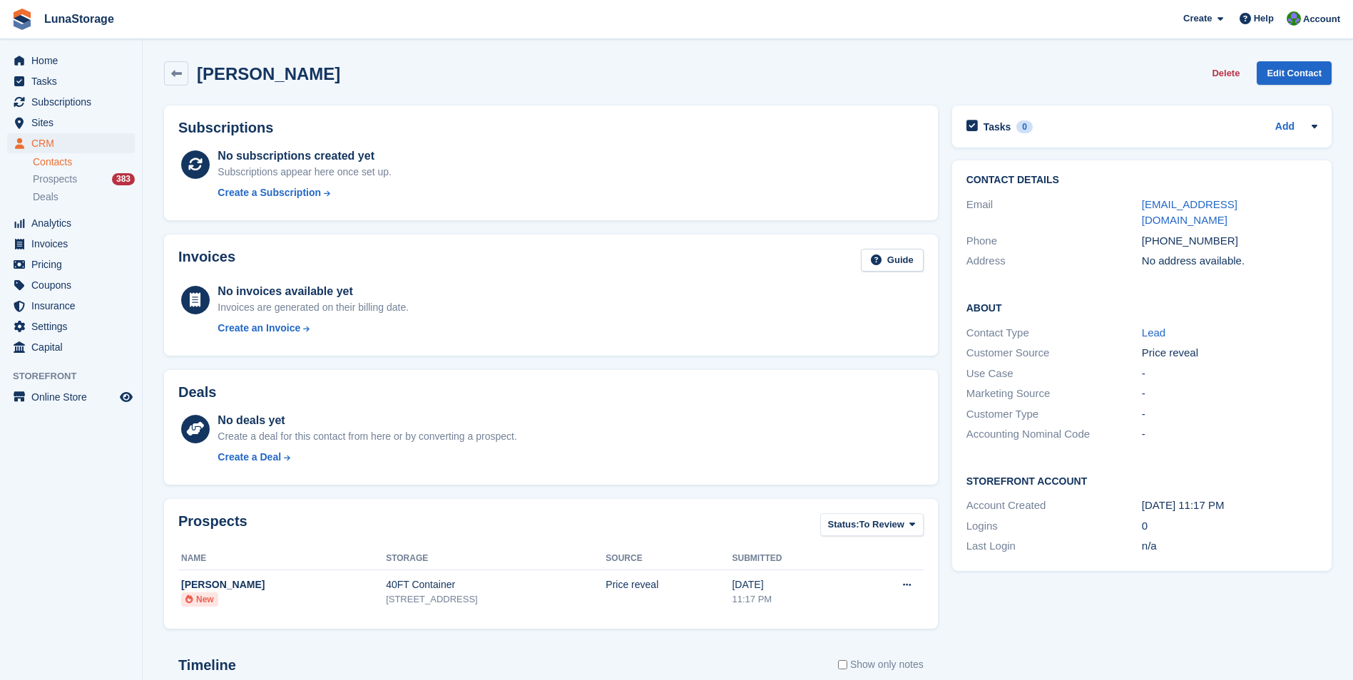
scroll to position [71, 0]
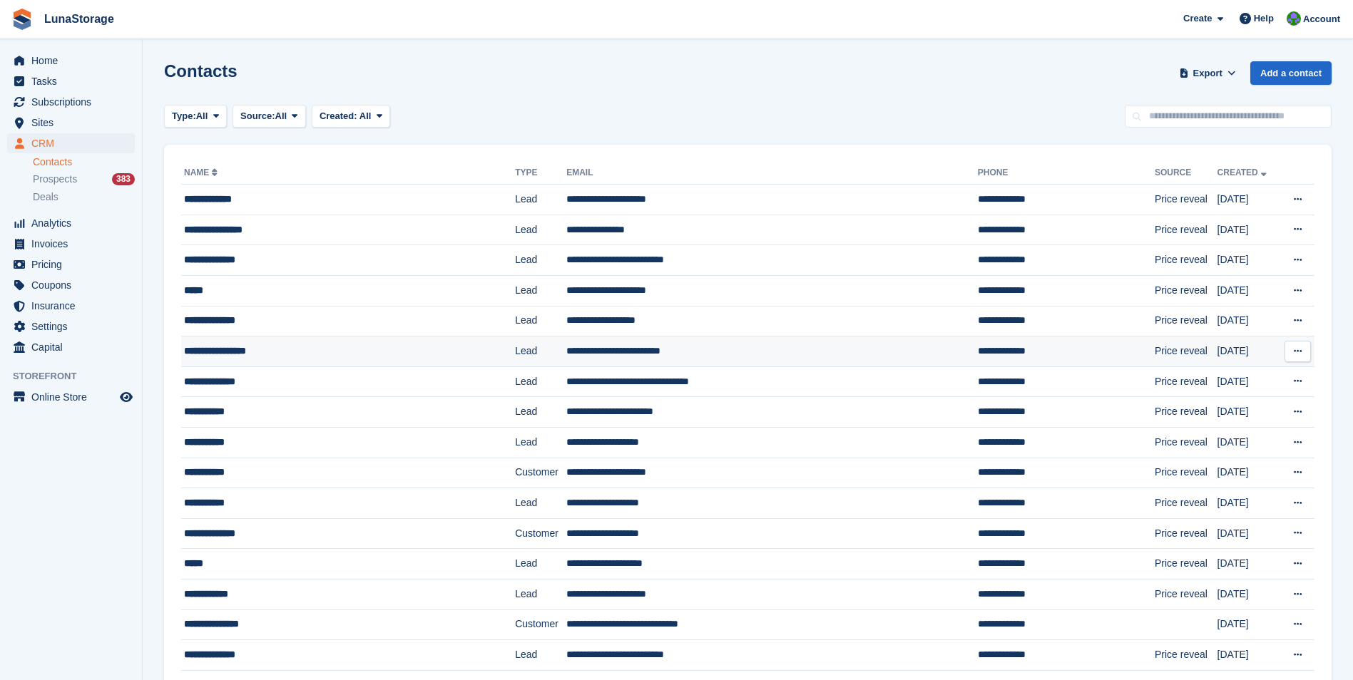
click at [247, 349] on div "**********" at bounding box center [323, 351] width 279 height 15
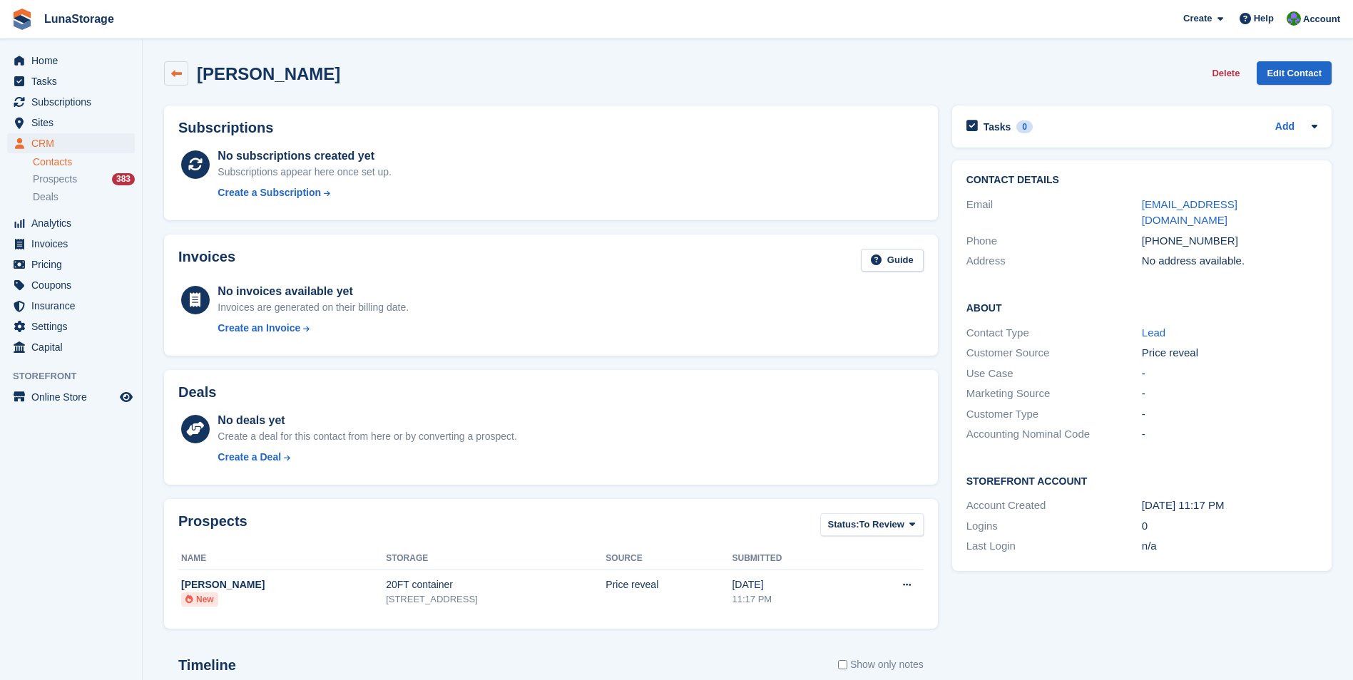
click at [185, 74] on link at bounding box center [176, 73] width 24 height 24
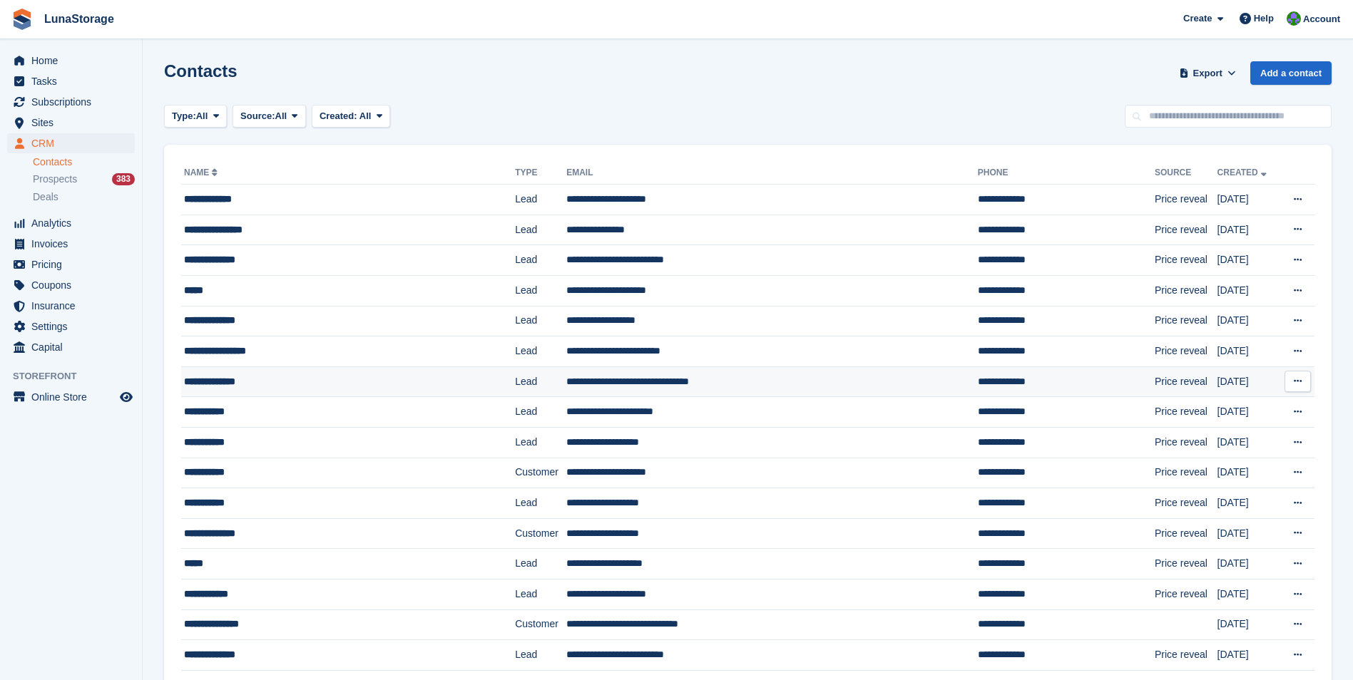
click at [229, 387] on div "**********" at bounding box center [323, 381] width 279 height 15
click at [216, 412] on div "**********" at bounding box center [323, 411] width 279 height 15
